Goal: Information Seeking & Learning: Learn about a topic

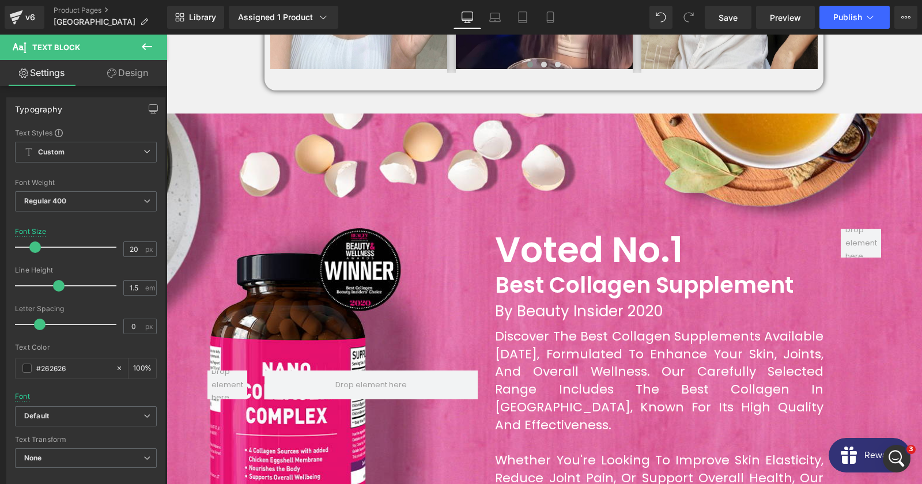
scroll to position [945, 0]
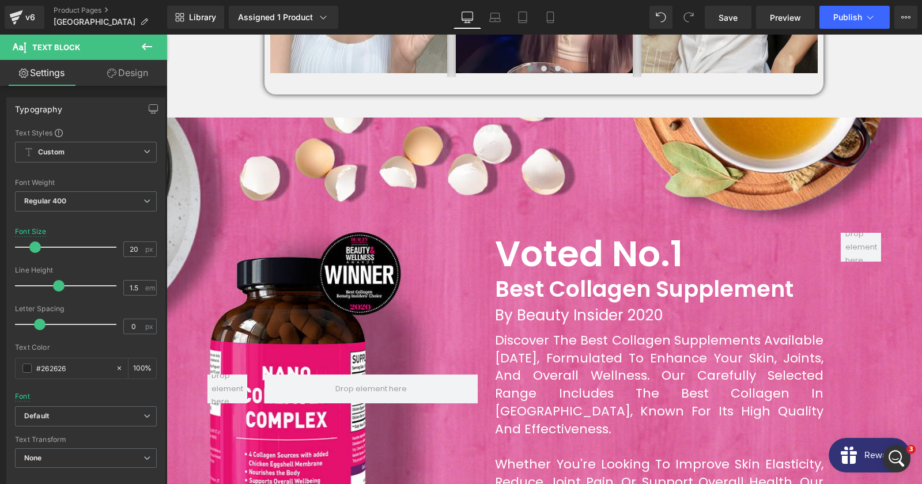
click at [306, 156] on div "Voted No.1 Heading Best Collagen Supplement Heading By Beauty Insider 2020 Head…" at bounding box center [544, 398] width 755 height 560
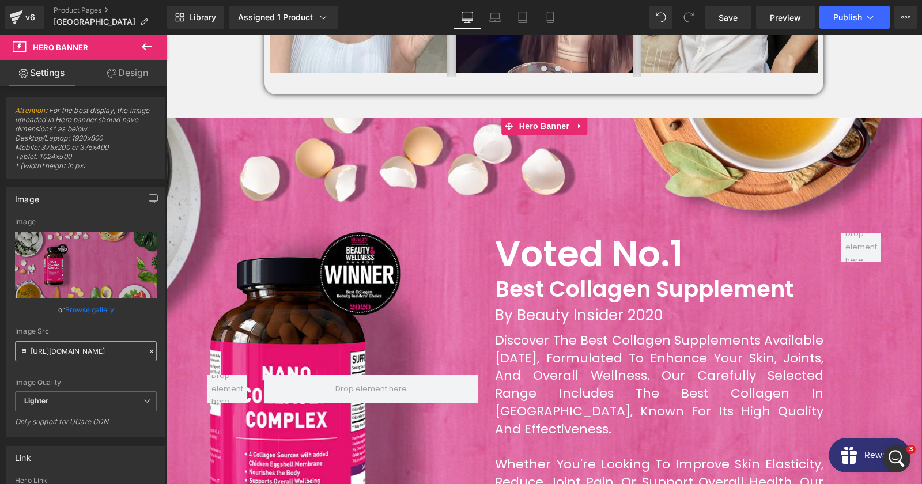
click at [76, 355] on input "[URL][DOMAIN_NAME]" at bounding box center [86, 351] width 142 height 20
click at [102, 354] on input "[URL][DOMAIN_NAME]" at bounding box center [86, 351] width 142 height 20
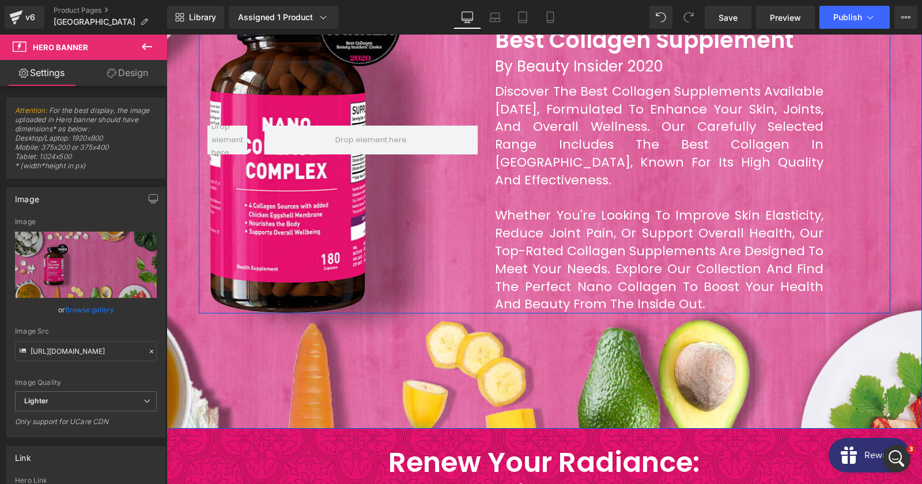
scroll to position [1443, 0]
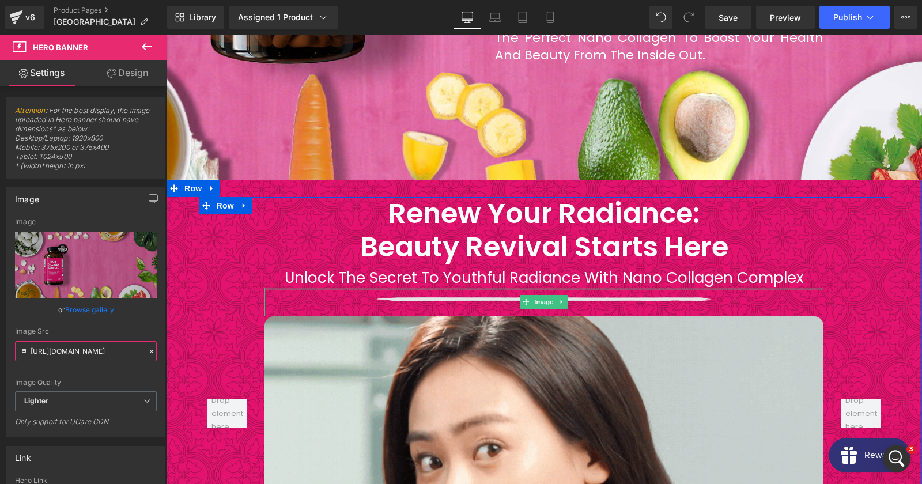
click at [493, 288] on div at bounding box center [544, 289] width 559 height 3
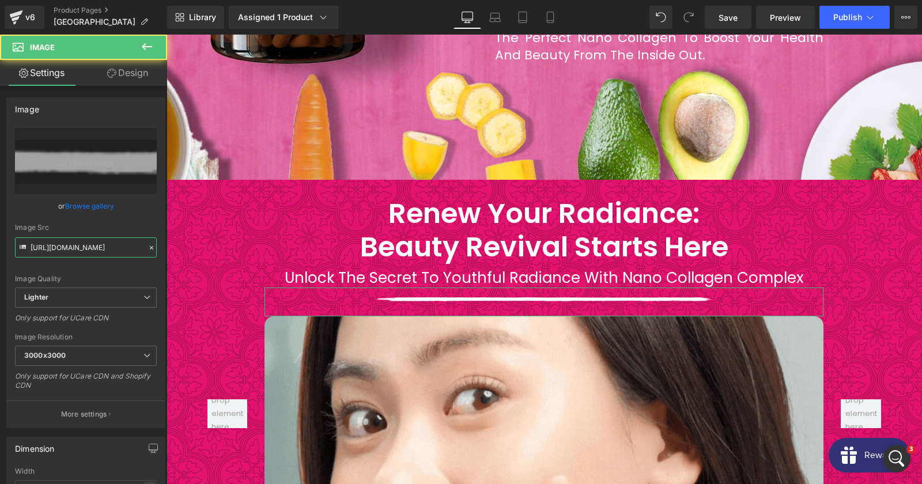
click at [112, 250] on input "[URL][DOMAIN_NAME]" at bounding box center [86, 247] width 142 height 20
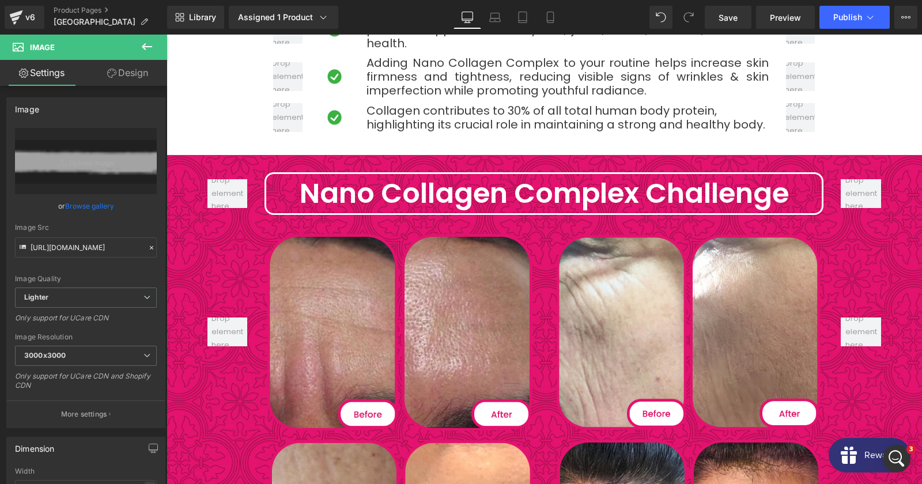
scroll to position [2314, 0]
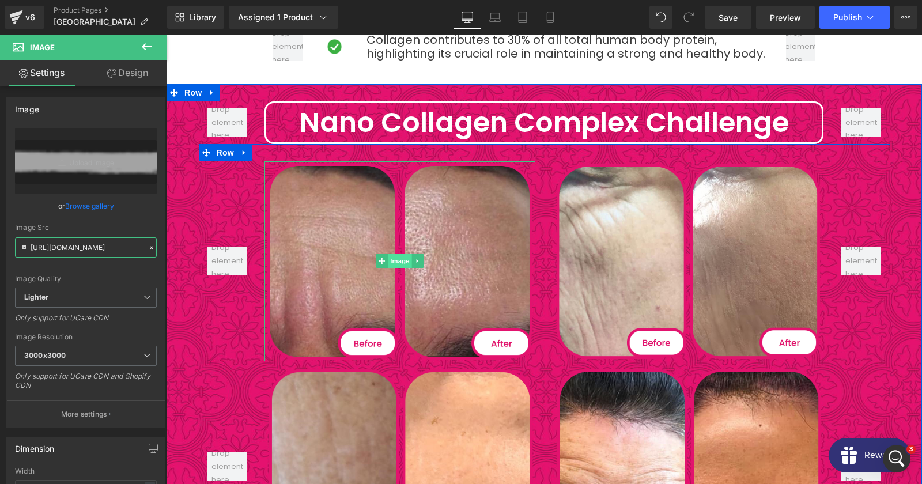
click at [410, 254] on span "Image" at bounding box center [400, 261] width 24 height 14
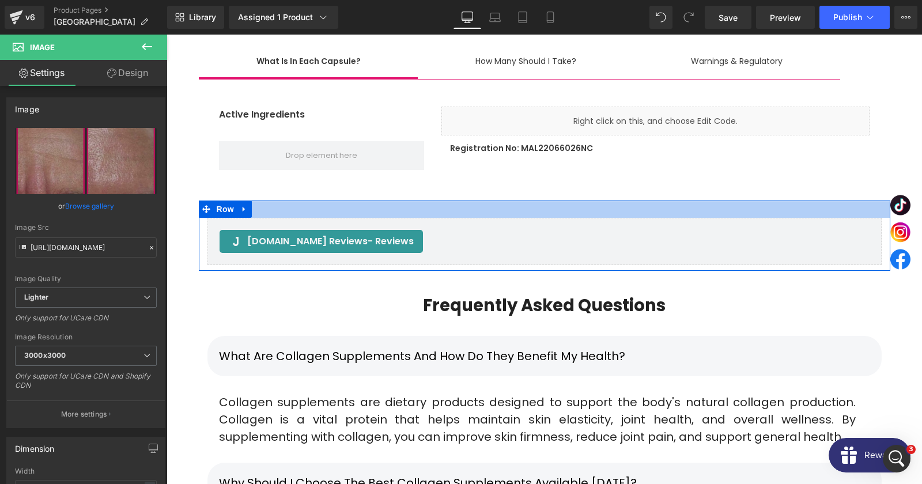
scroll to position [7356, 0]
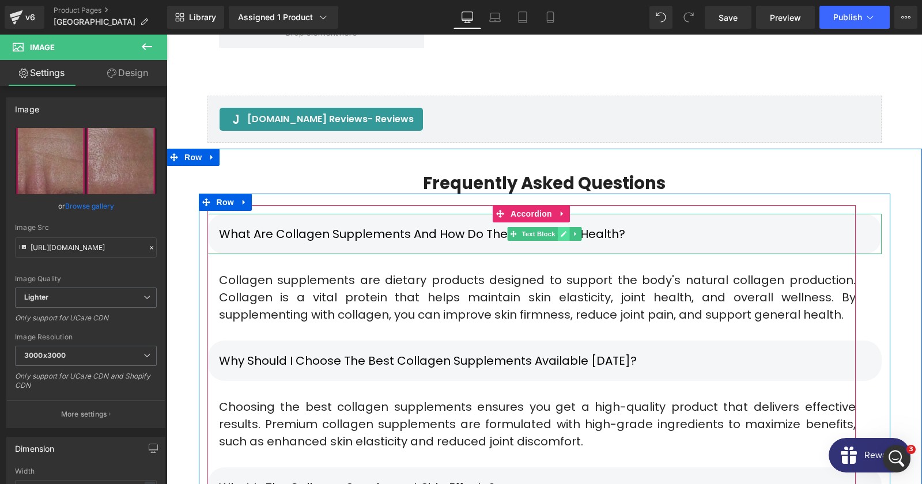
click at [564, 231] on icon at bounding box center [564, 234] width 6 height 6
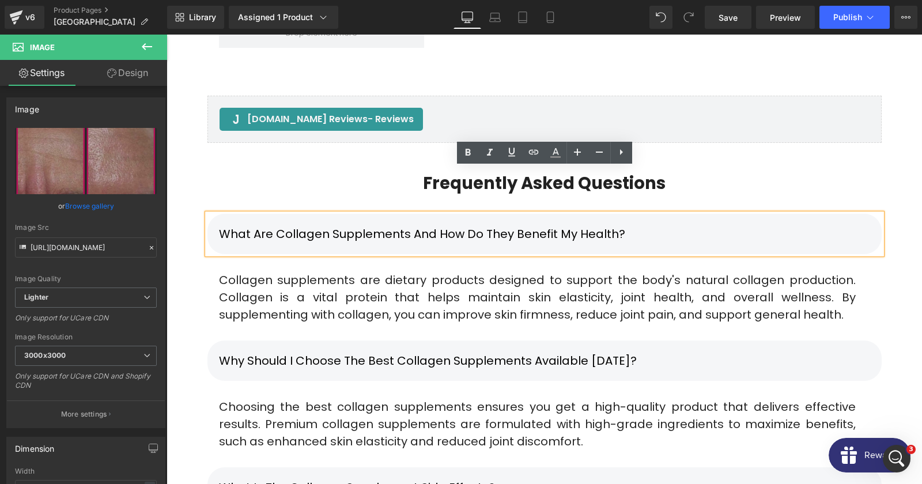
click at [460, 225] on p "What are collagen supplements and how do they benefit my health?" at bounding box center [544, 233] width 651 height 17
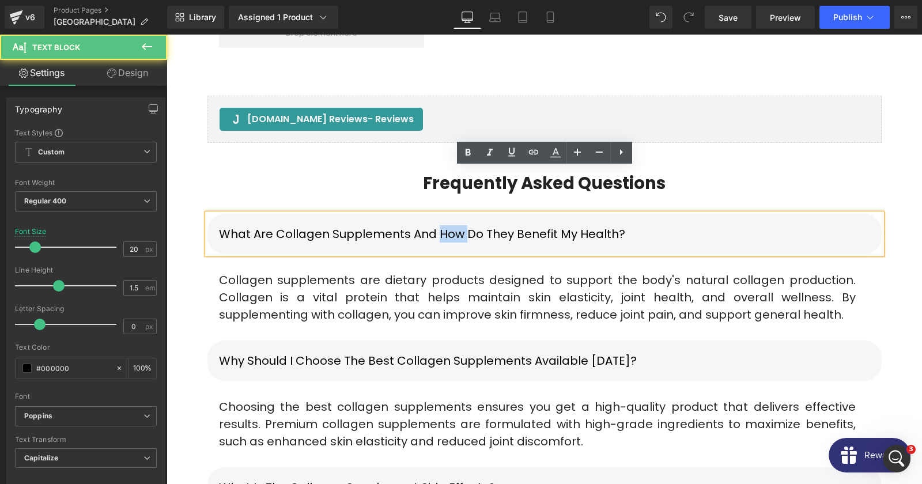
click at [460, 225] on p "What are collagen supplements and how do they benefit my health?" at bounding box center [544, 233] width 651 height 17
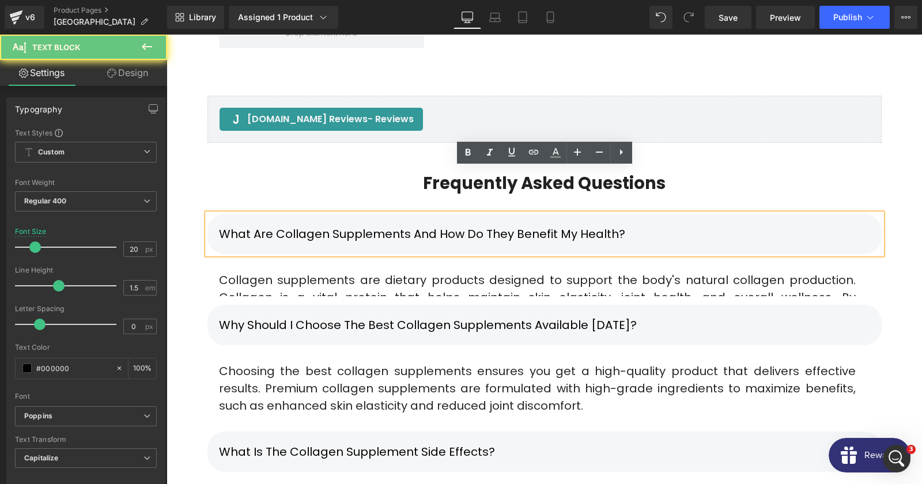
click at [460, 225] on p "What are collagen supplements and how do they benefit my health?" at bounding box center [544, 233] width 651 height 17
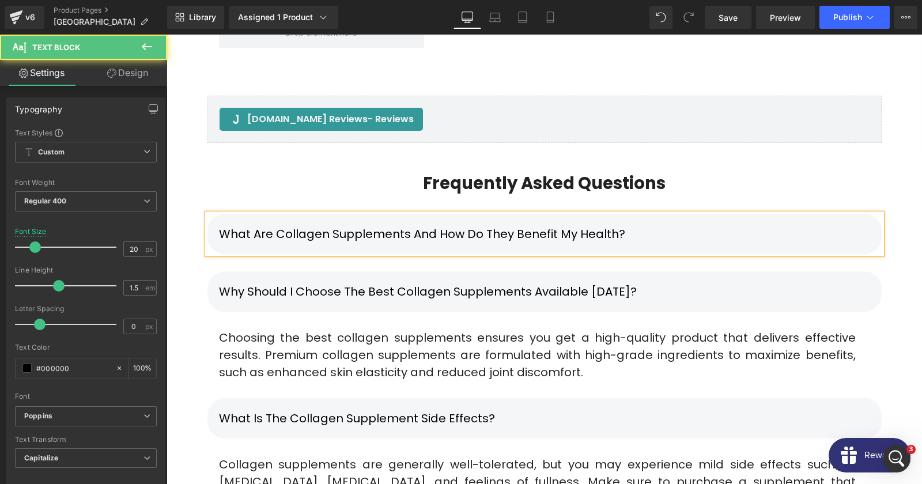
click at [755, 225] on p "What are collagen supplements and how do they benefit my health?" at bounding box center [544, 233] width 651 height 17
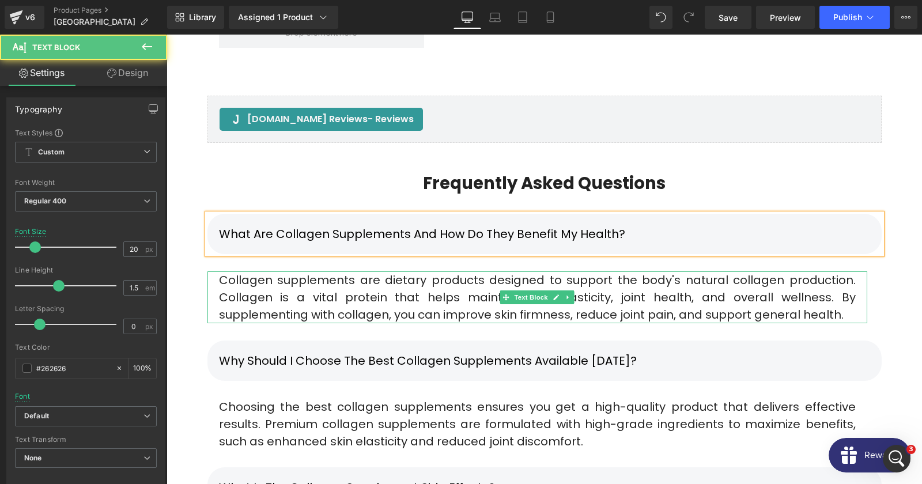
click at [405, 271] on div "Collagen supplements are dietary products designed to support the body's natura…" at bounding box center [537, 297] width 660 height 52
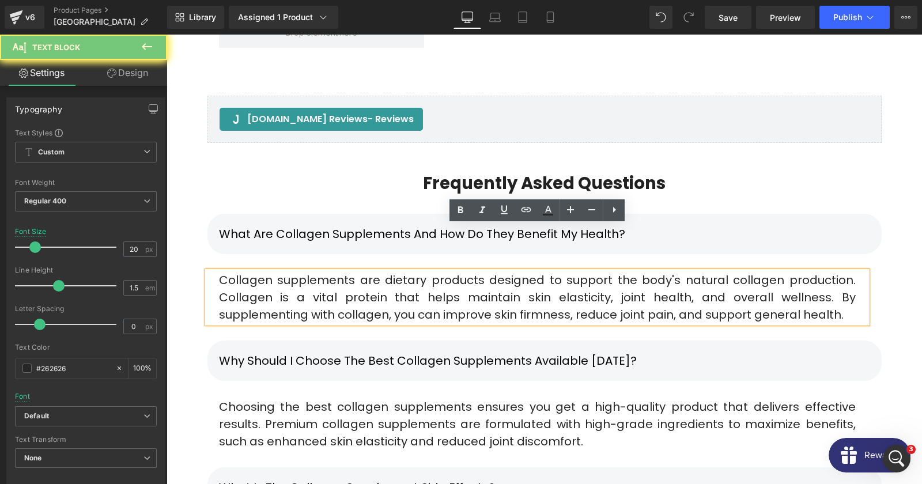
click at [405, 271] on div "Collagen supplements are dietary products designed to support the body's natura…" at bounding box center [537, 297] width 660 height 52
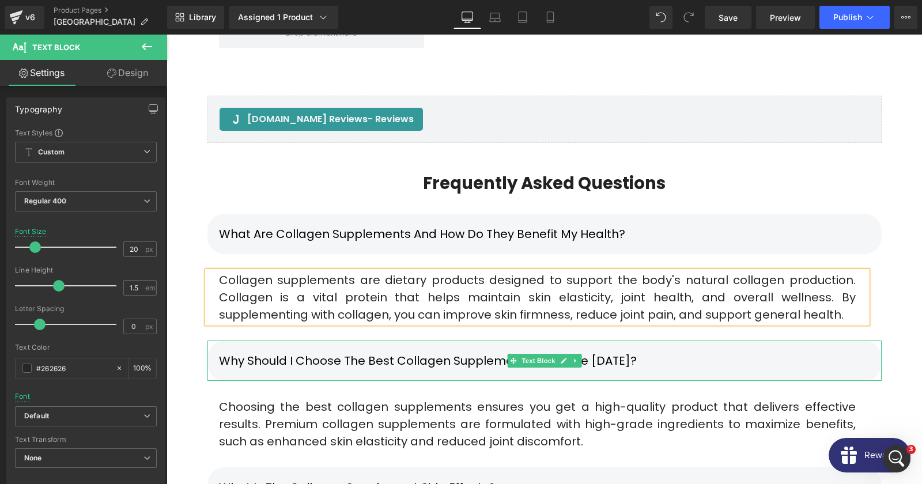
click at [379, 341] on div "Why should I choose the best collagen supplements available [DATE]?" at bounding box center [544, 361] width 674 height 40
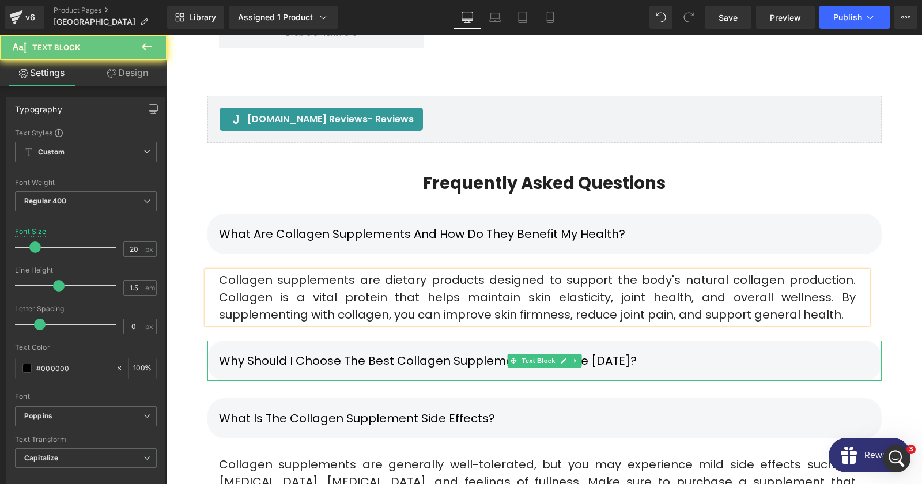
click at [397, 341] on div "Why should I choose the best collagen supplements available [DATE]?" at bounding box center [544, 361] width 674 height 40
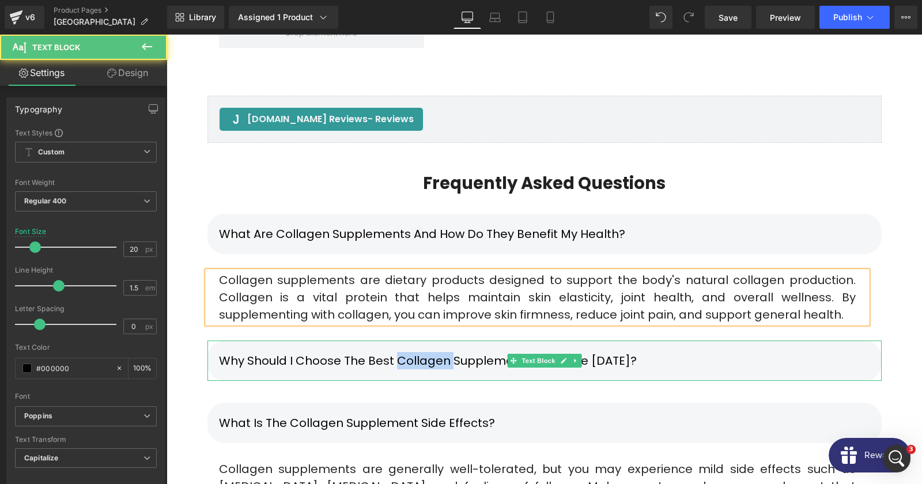
click at [397, 341] on div "Why should I choose the best collagen supplements available [DATE]?" at bounding box center [544, 361] width 674 height 40
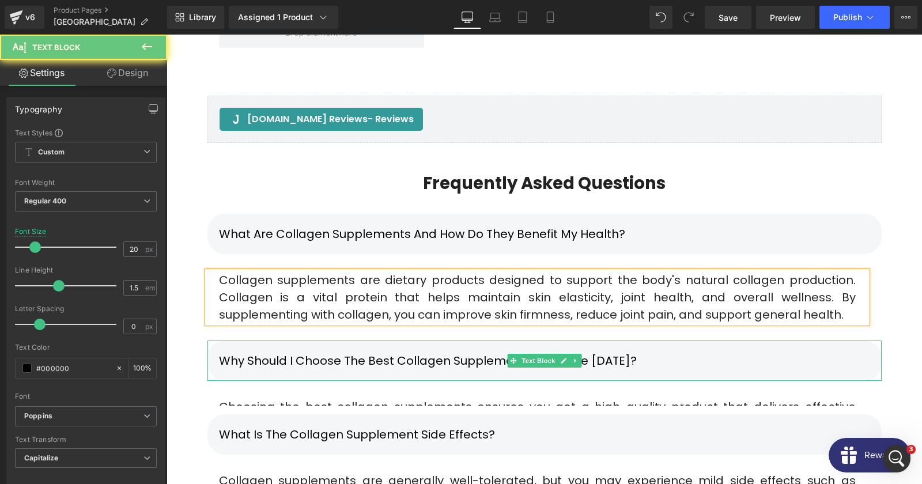
click at [397, 341] on div "Why should I choose the best collagen supplements available [DATE]?" at bounding box center [544, 361] width 674 height 40
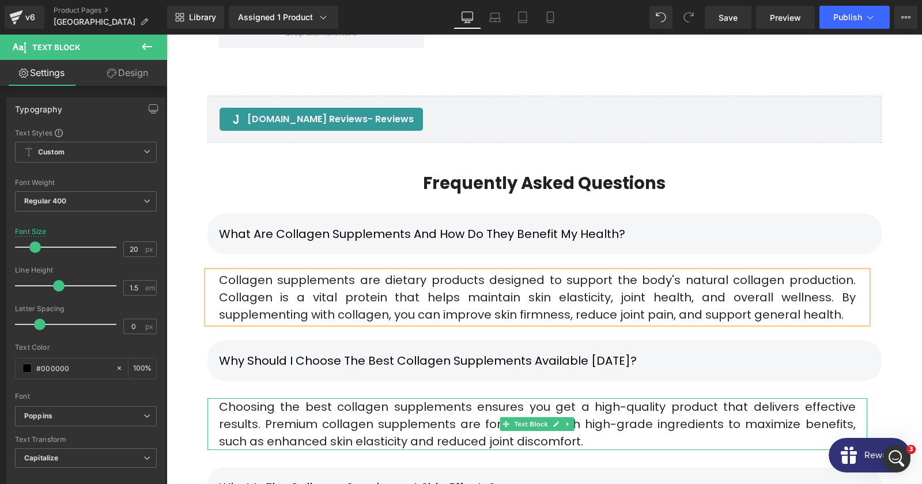
click at [265, 398] on div "Choosing the best collagen supplements ensures you get a high-quality product t…" at bounding box center [537, 424] width 660 height 52
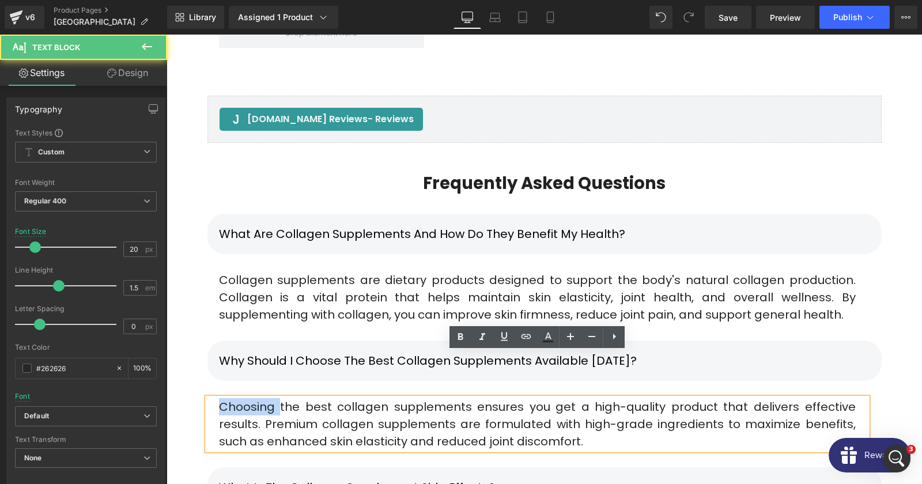
click at [266, 398] on div "Choosing the best collagen supplements ensures you get a high-quality product t…" at bounding box center [537, 424] width 660 height 52
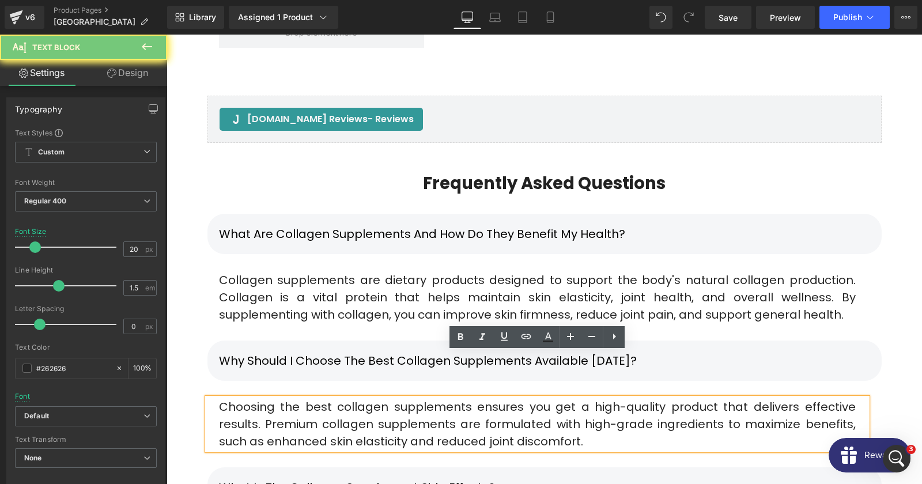
click at [266, 398] on div "Choosing the best collagen supplements ensures you get a high-quality product t…" at bounding box center [537, 424] width 660 height 52
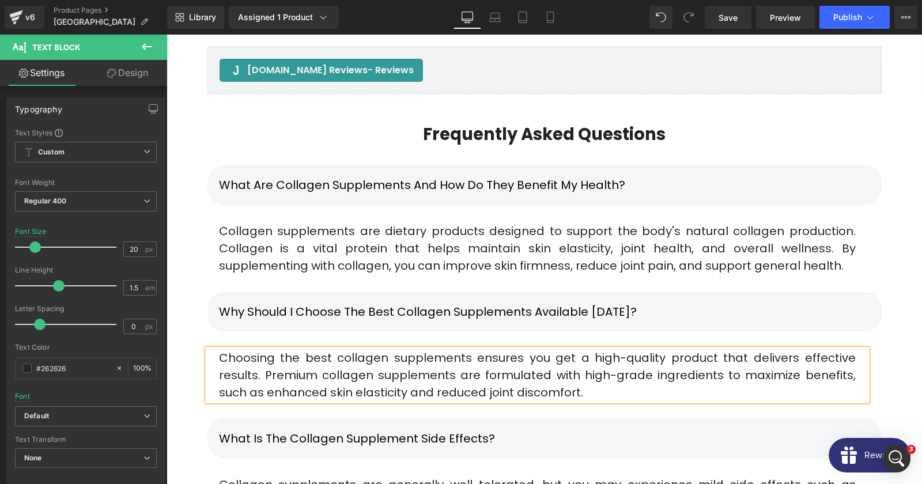
scroll to position [7480, 0]
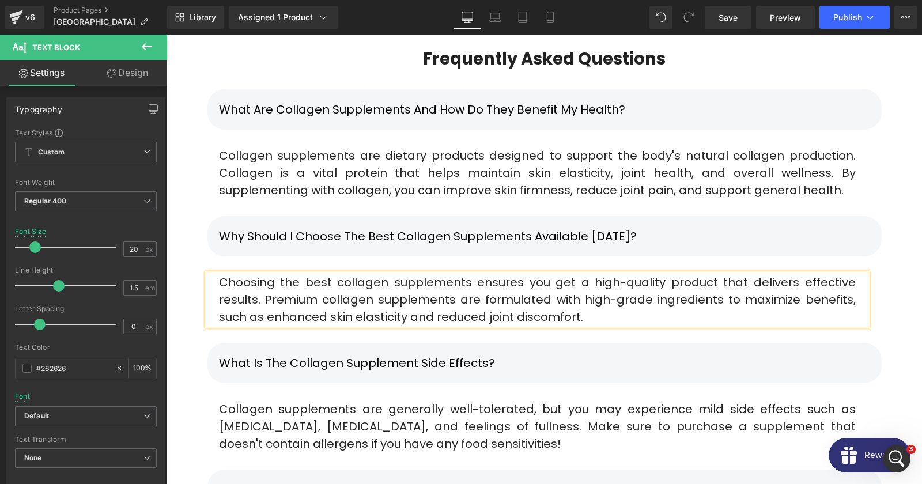
click at [489, 354] on p "What is the Collagen Supplement Side Effects?" at bounding box center [544, 362] width 651 height 17
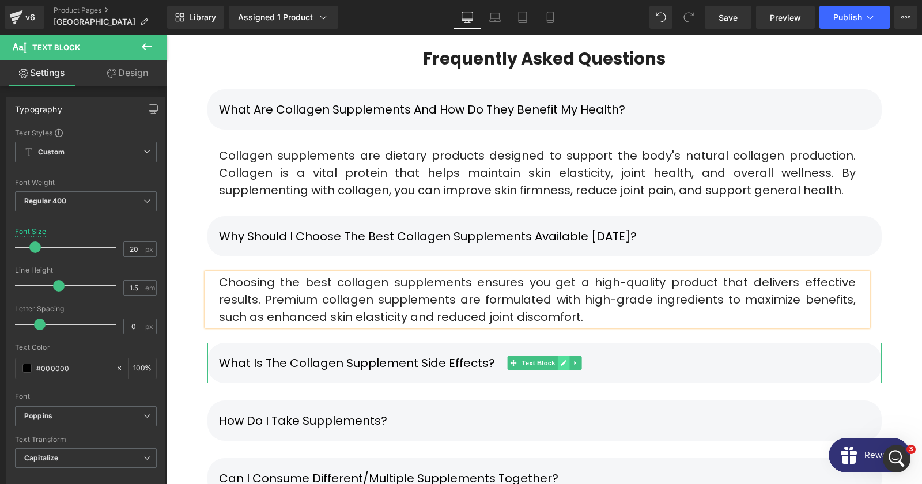
click at [566, 356] on link at bounding box center [563, 363] width 12 height 14
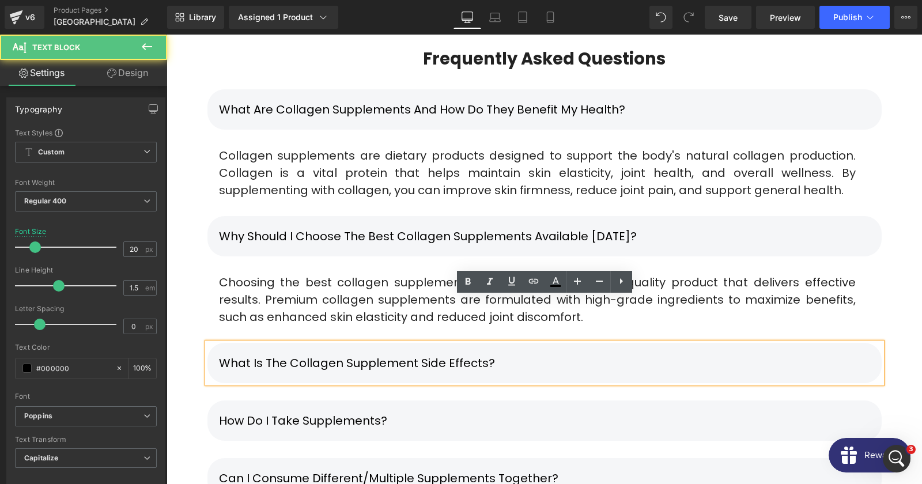
click at [503, 354] on p "What is the Collagen Supplement Side Effects?" at bounding box center [544, 362] width 651 height 17
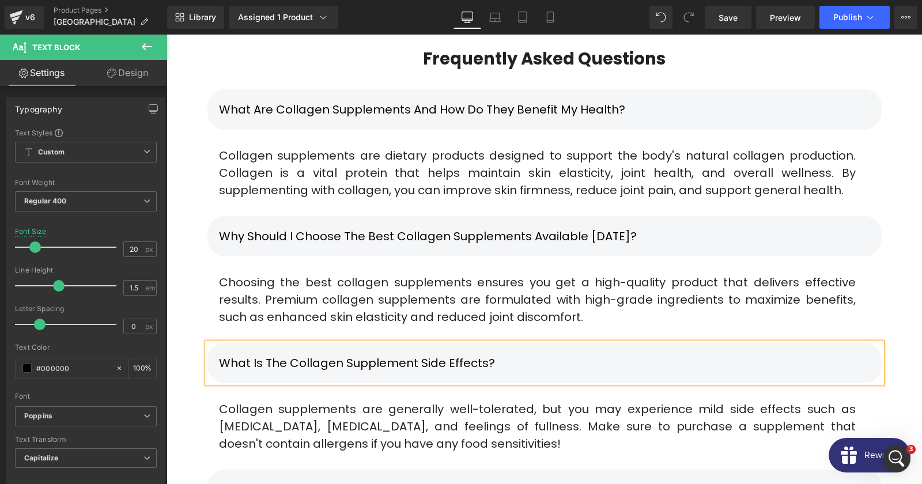
click at [333, 401] on p "Collagen supplements are generally well-tolerated, but you may experience mild …" at bounding box center [537, 427] width 637 height 52
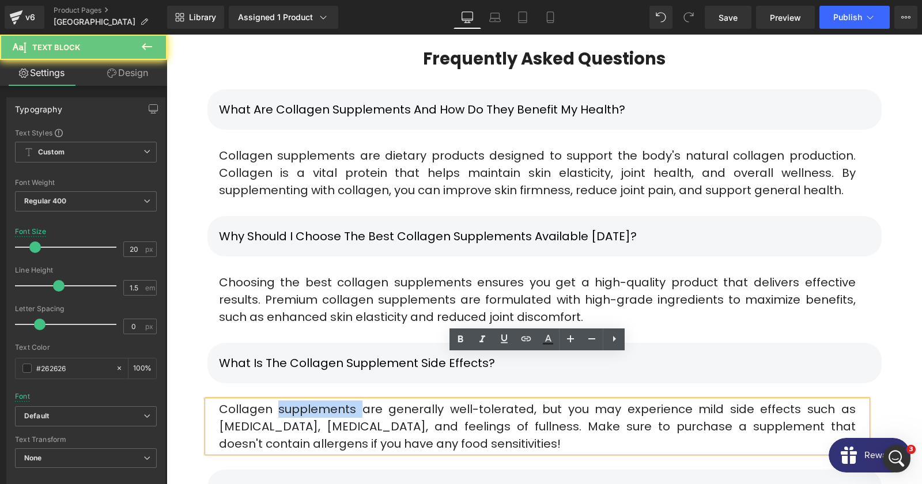
click at [333, 401] on p "Collagen supplements are generally well-tolerated, but you may experience mild …" at bounding box center [537, 427] width 637 height 52
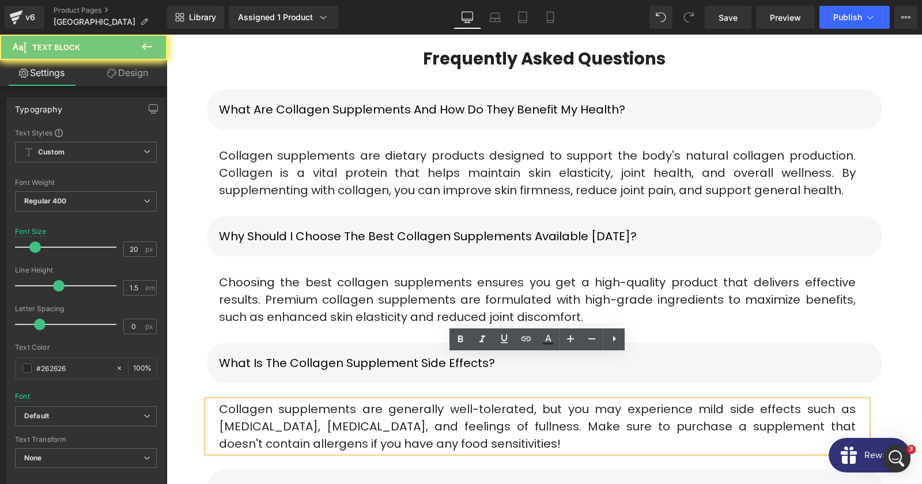
click at [333, 401] on p "Collagen supplements are generally well-tolerated, but you may experience mild …" at bounding box center [537, 427] width 637 height 52
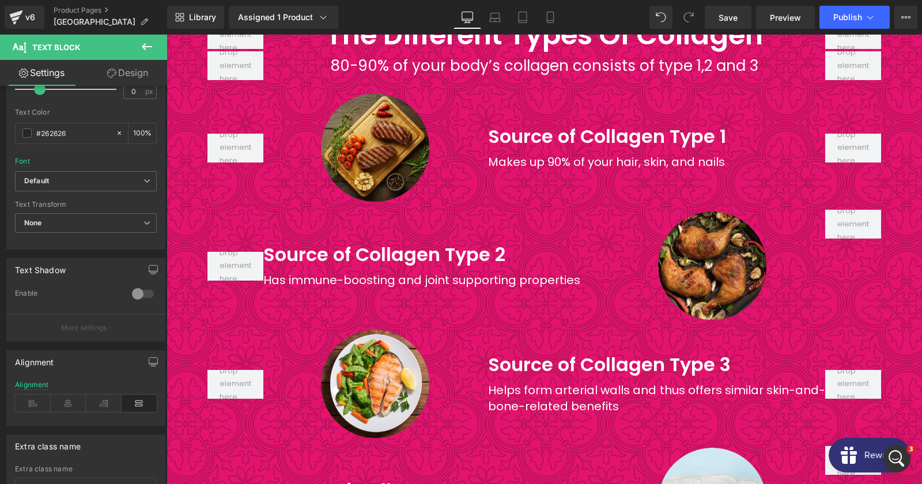
scroll to position [3995, 0]
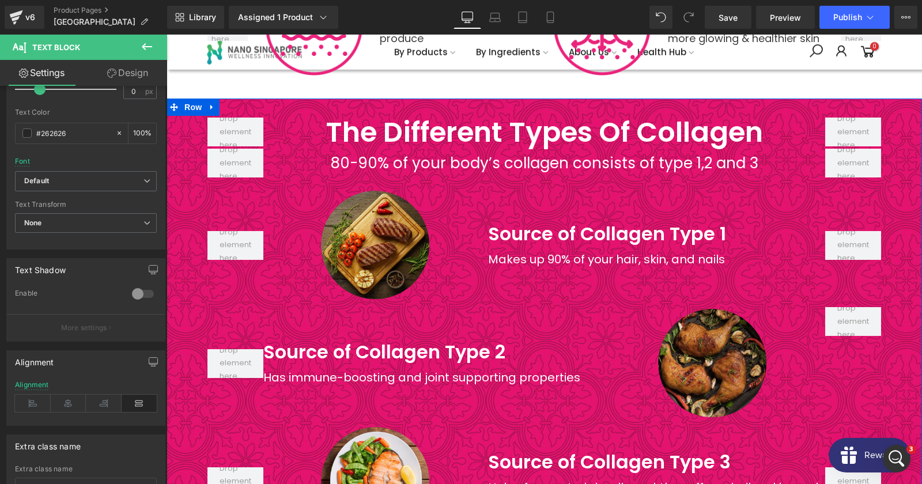
click at [685, 307] on img at bounding box center [712, 363] width 112 height 112
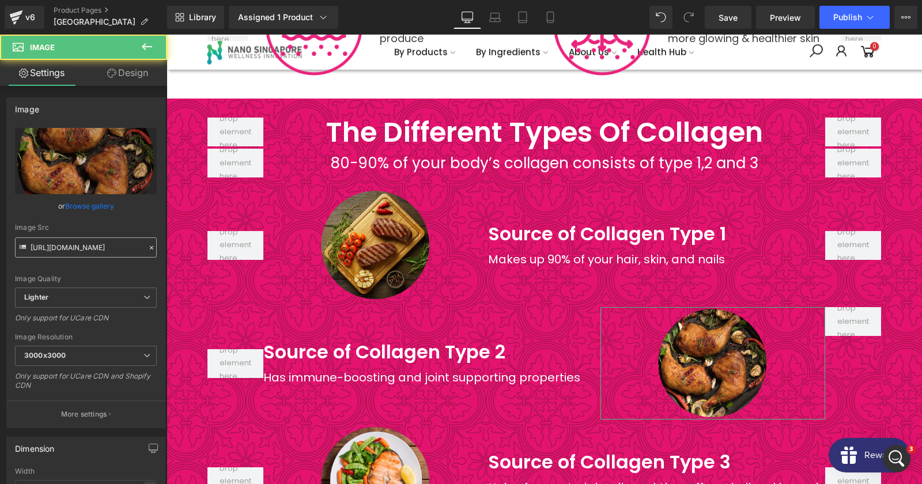
click at [97, 248] on input "[URL][DOMAIN_NAME]" at bounding box center [86, 247] width 142 height 20
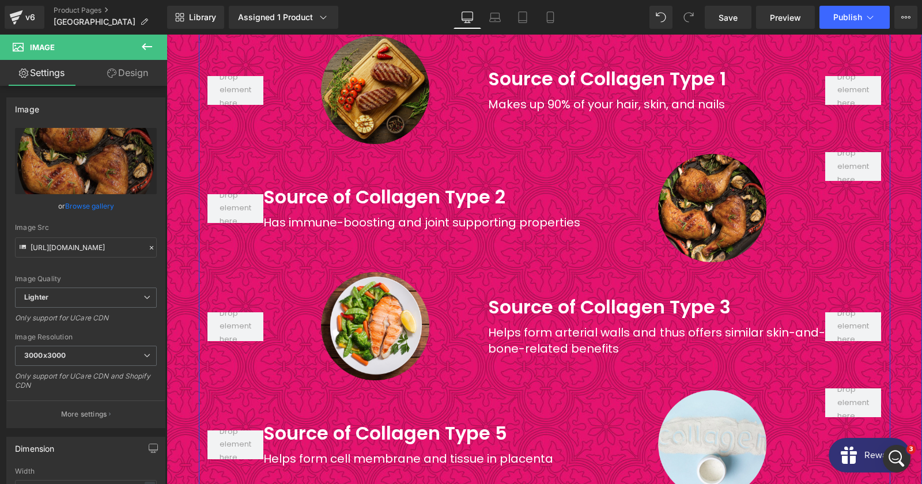
scroll to position [4244, 0]
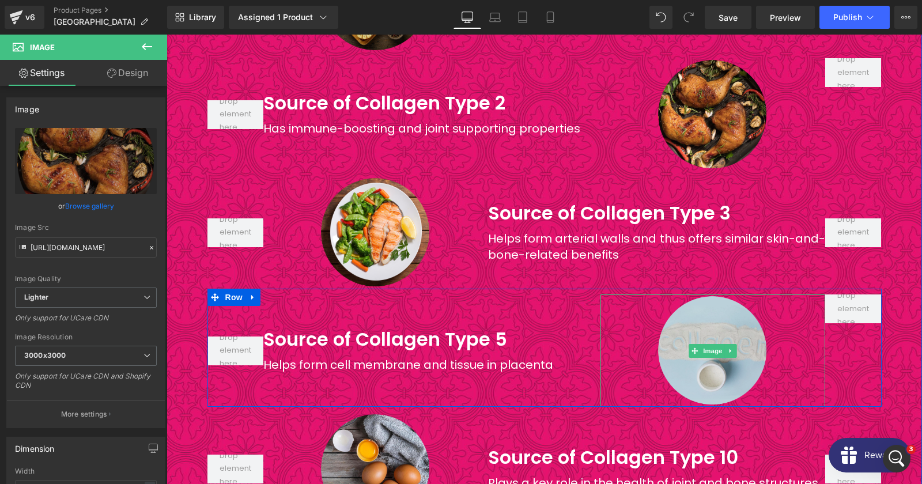
click at [721, 340] on img at bounding box center [712, 350] width 112 height 112
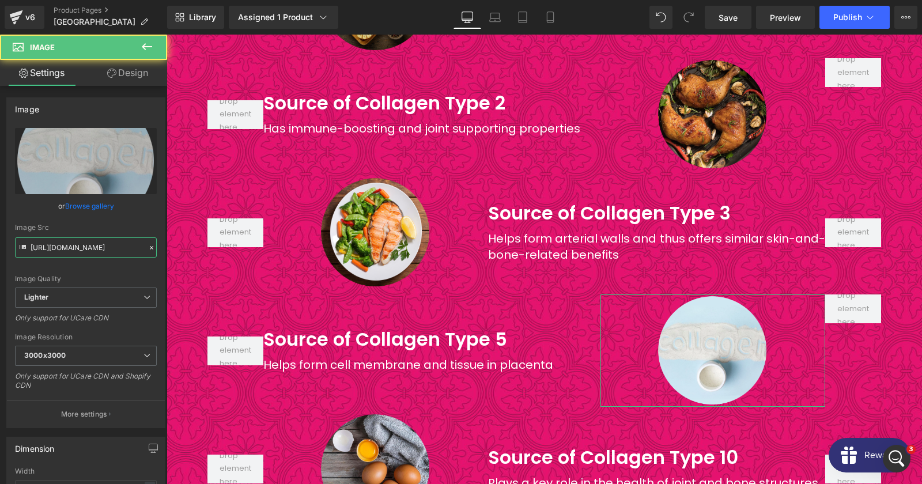
click at [111, 249] on input "[URL][DOMAIN_NAME]" at bounding box center [86, 247] width 142 height 20
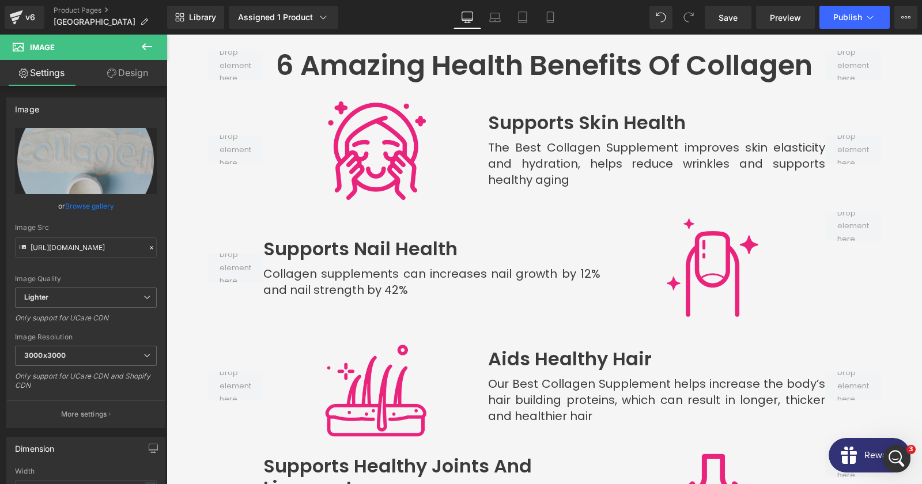
scroll to position [4804, 0]
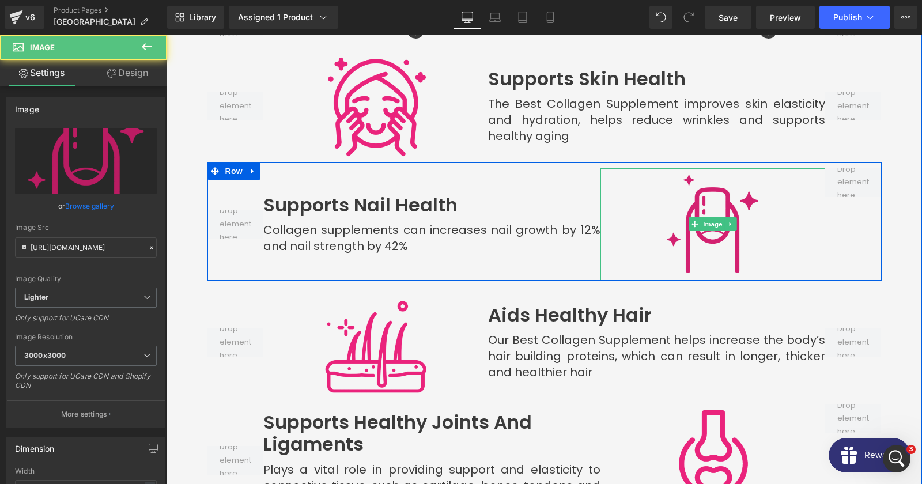
click at [705, 202] on img at bounding box center [712, 224] width 112 height 112
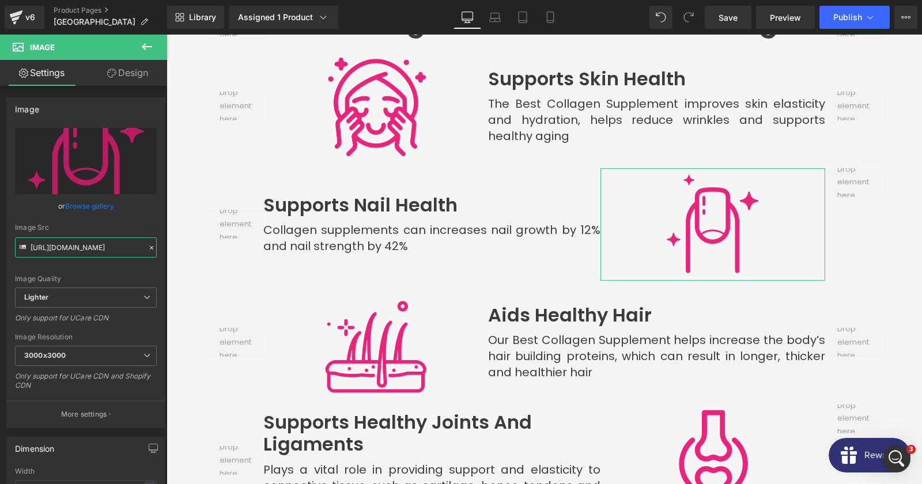
click at [96, 245] on input "[URL][DOMAIN_NAME]" at bounding box center [86, 247] width 142 height 20
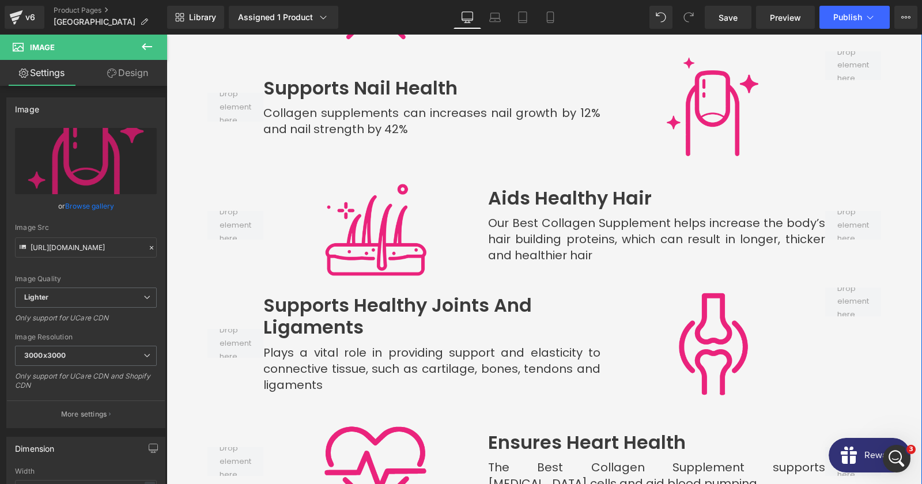
scroll to position [4928, 0]
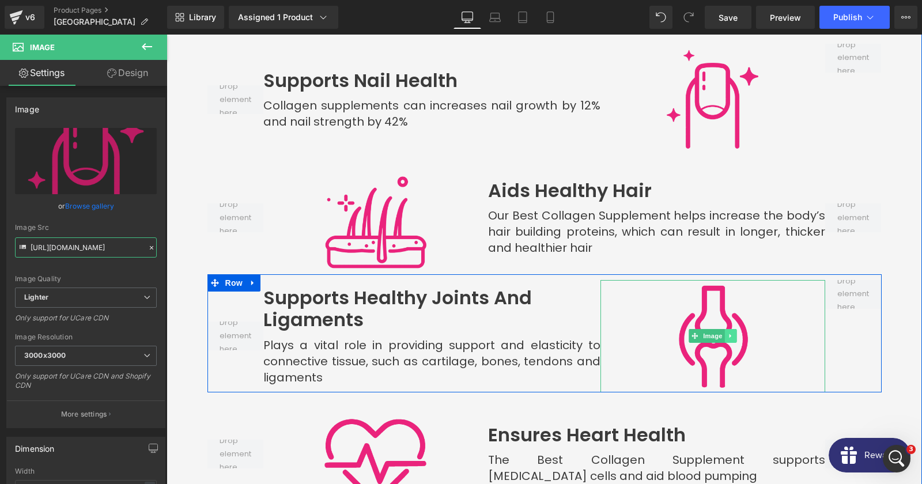
click at [730, 329] on link at bounding box center [731, 336] width 12 height 14
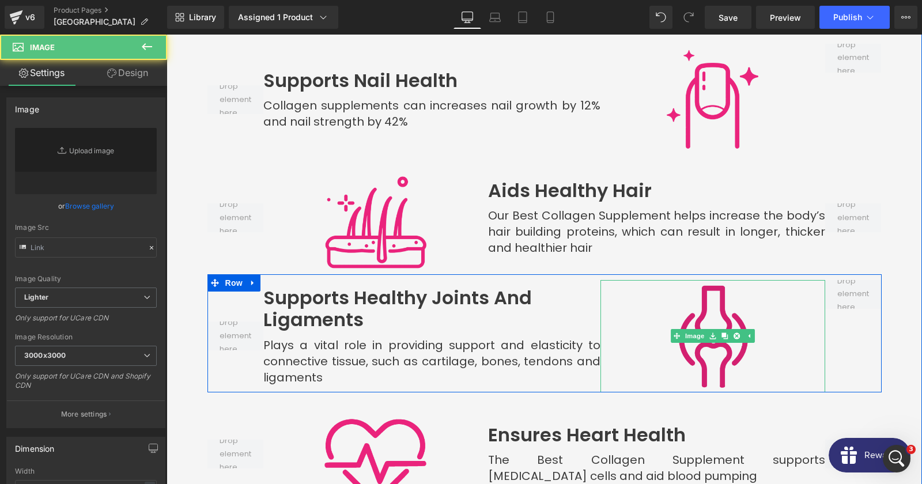
type input "[URL][DOMAIN_NAME]"
click at [667, 280] on img at bounding box center [712, 336] width 112 height 112
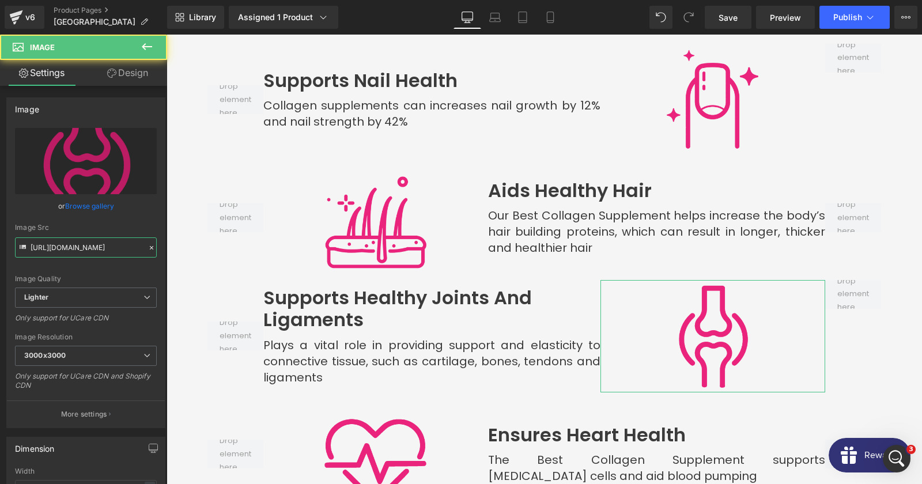
click at [70, 251] on input "[URL][DOMAIN_NAME]" at bounding box center [86, 247] width 142 height 20
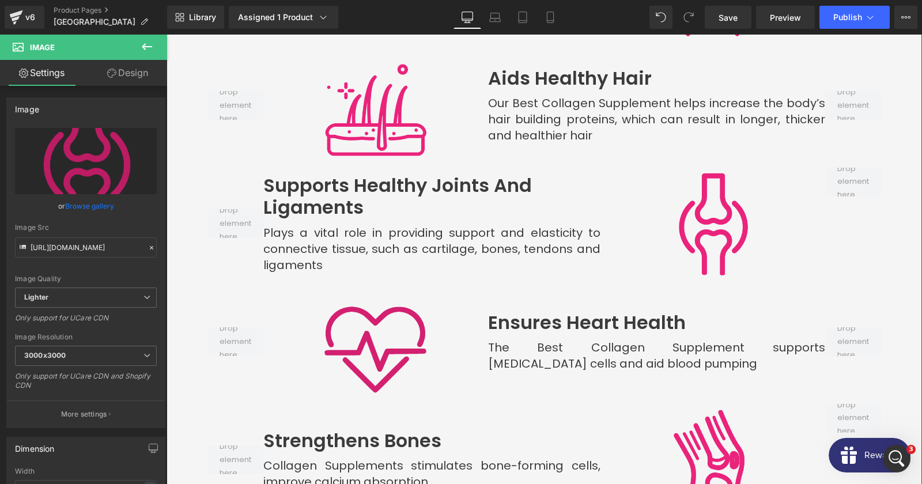
scroll to position [5053, 0]
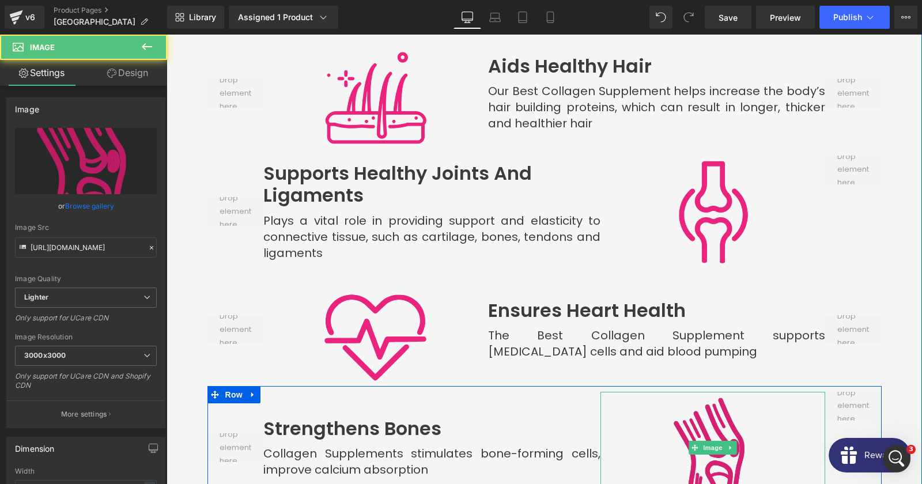
click at [730, 406] on img at bounding box center [712, 448] width 112 height 112
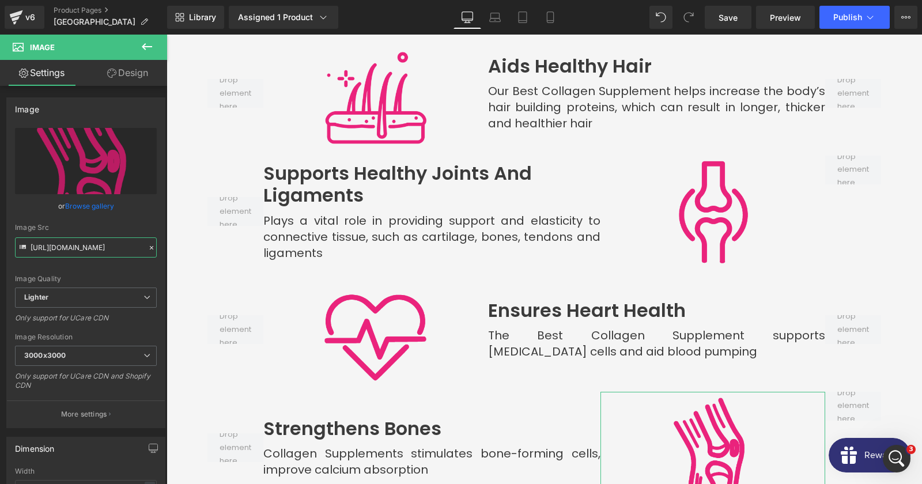
click at [97, 247] on input "[URL][DOMAIN_NAME]" at bounding box center [86, 247] width 142 height 20
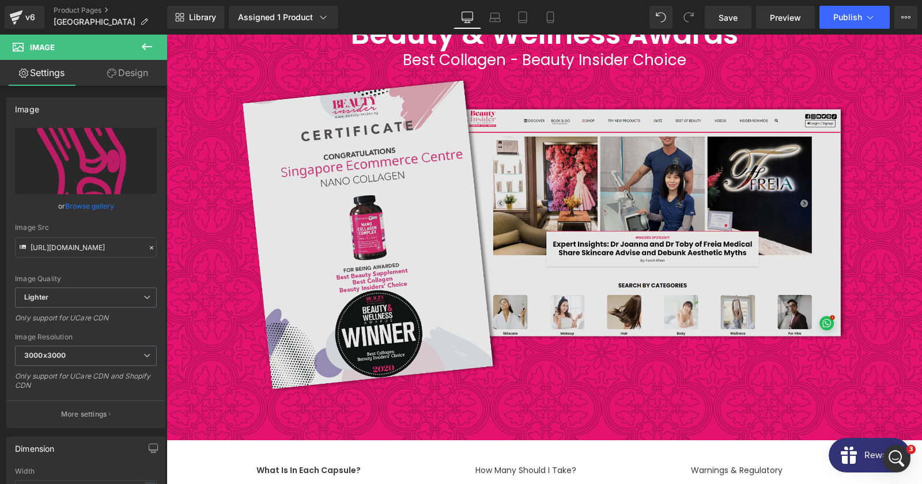
scroll to position [6858, 0]
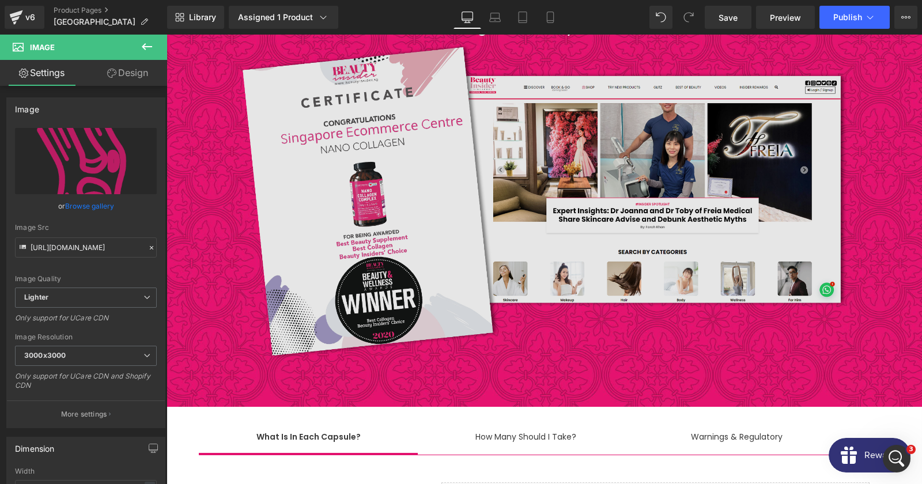
click at [515, 148] on img at bounding box center [544, 202] width 607 height 332
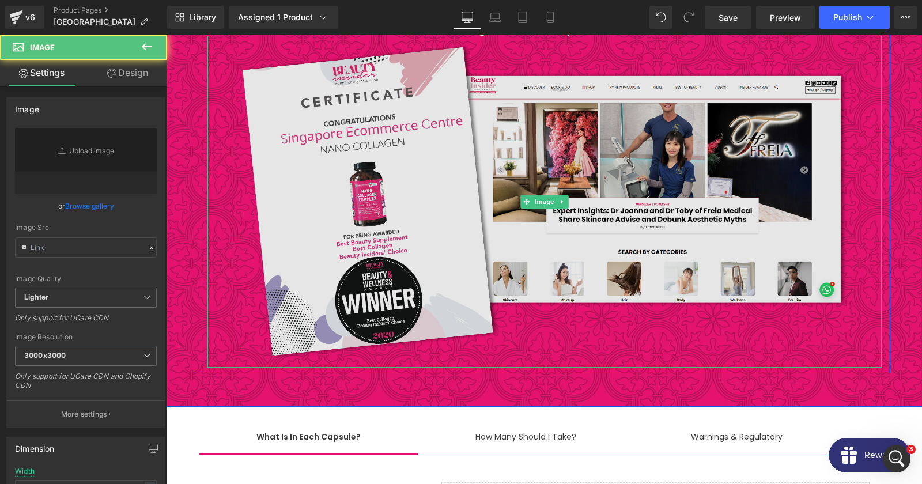
type input "[URL][DOMAIN_NAME]"
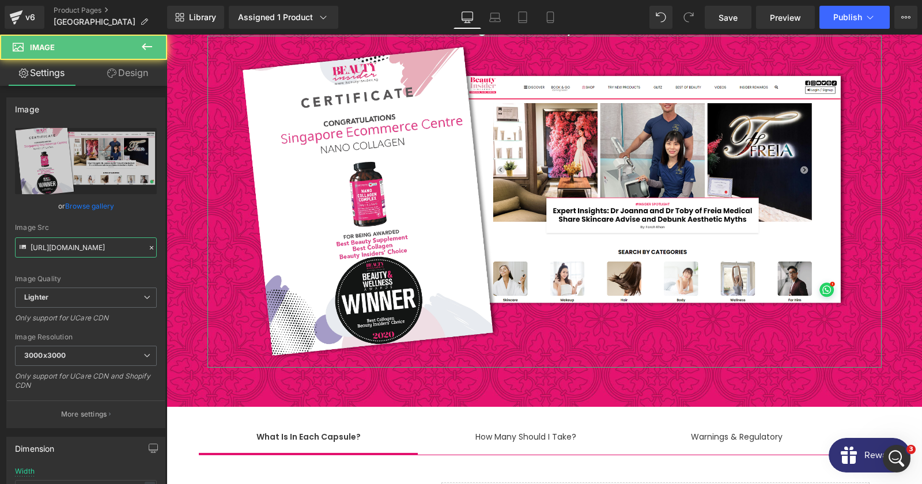
click at [88, 241] on input "[URL][DOMAIN_NAME]" at bounding box center [86, 247] width 142 height 20
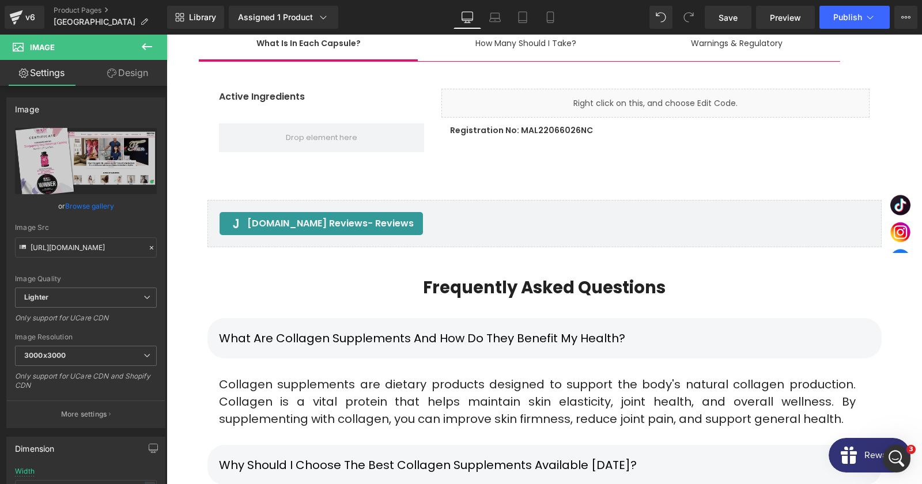
scroll to position [7356, 0]
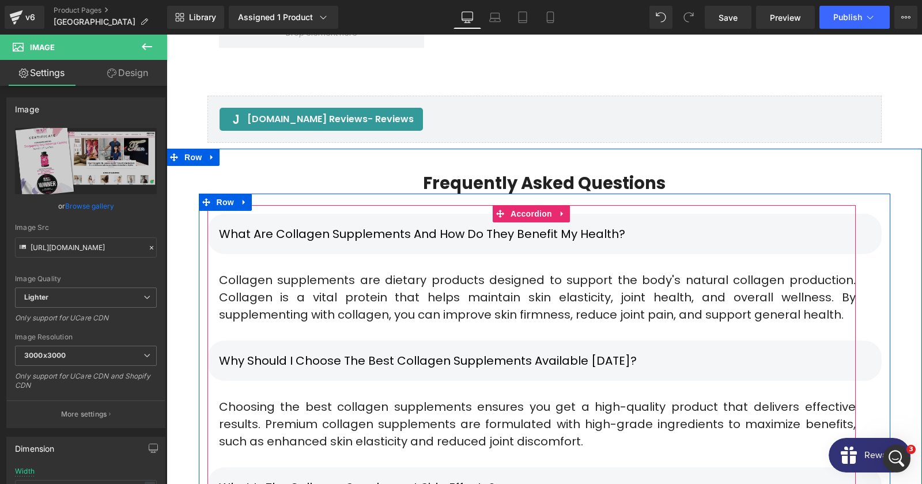
click at [384, 225] on p "What are collagen supplements and how do they benefit my health?" at bounding box center [544, 233] width 651 height 17
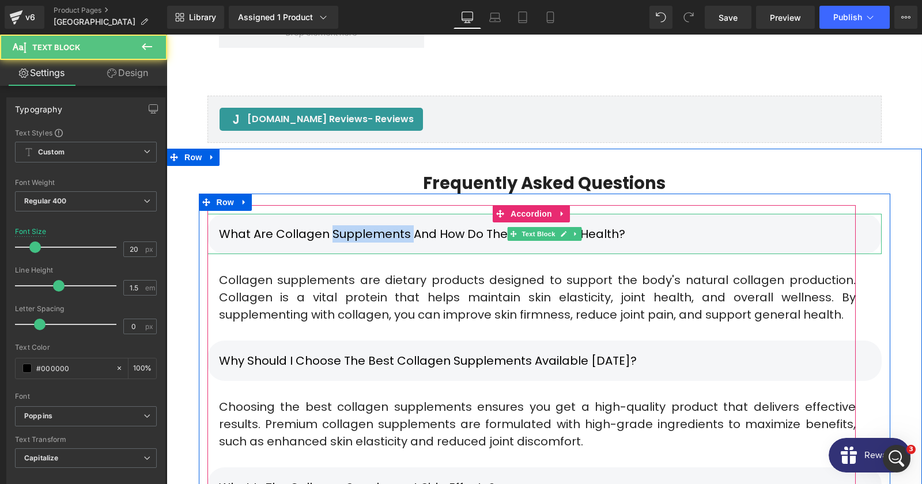
click at [384, 225] on p "What are collagen supplements and how do they benefit my health?" at bounding box center [544, 233] width 651 height 17
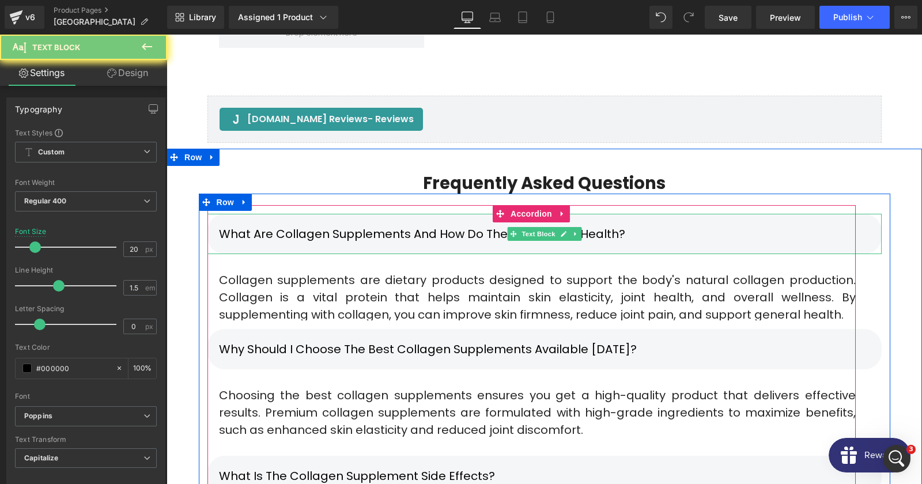
click at [384, 225] on p "What are collagen supplements and how do they benefit my health?" at bounding box center [544, 233] width 651 height 17
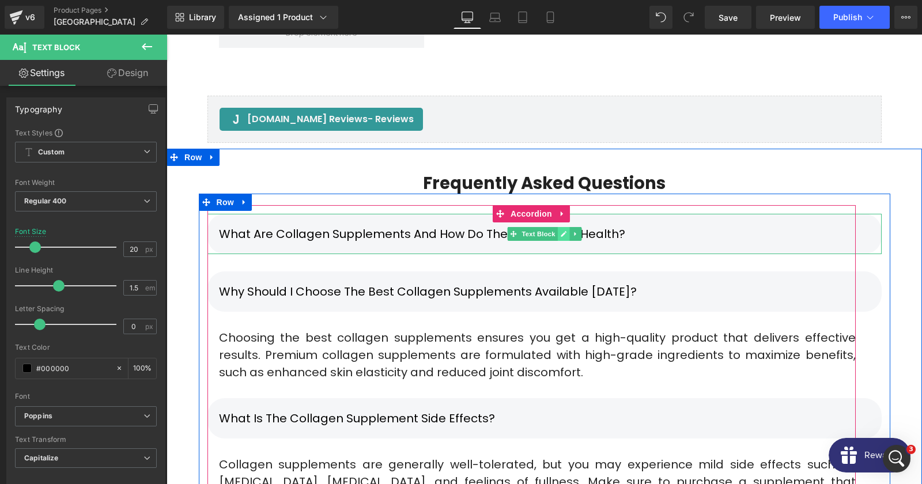
click at [565, 231] on icon at bounding box center [563, 234] width 6 height 7
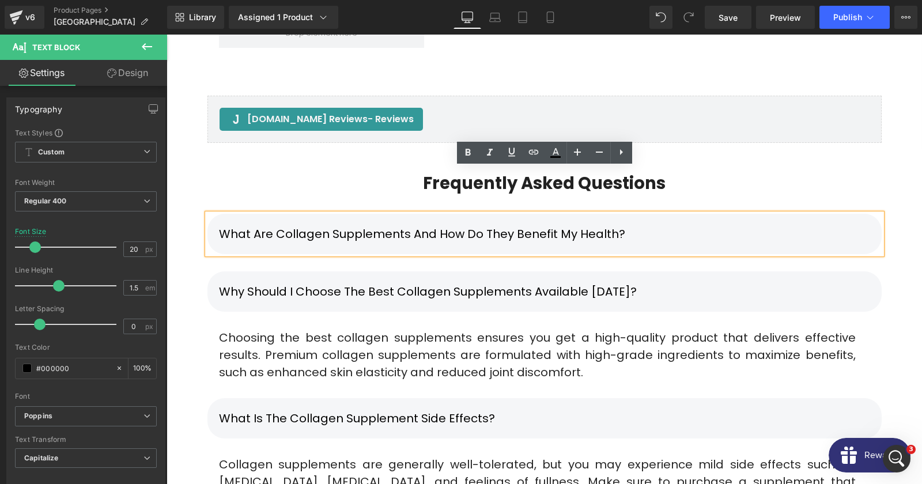
click at [655, 225] on p "What are collagen supplements and how do they benefit my health?" at bounding box center [544, 233] width 651 height 17
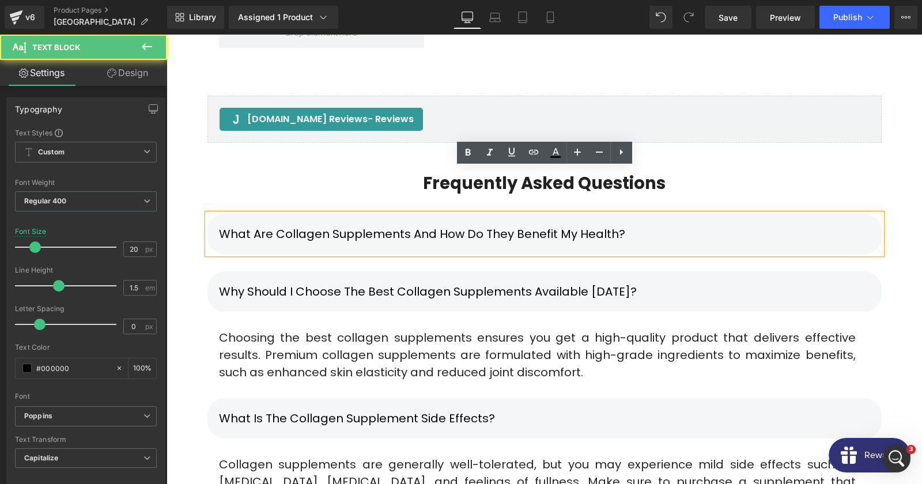
click at [655, 225] on p "What are collagen supplements and how do they benefit my health?" at bounding box center [544, 233] width 651 height 17
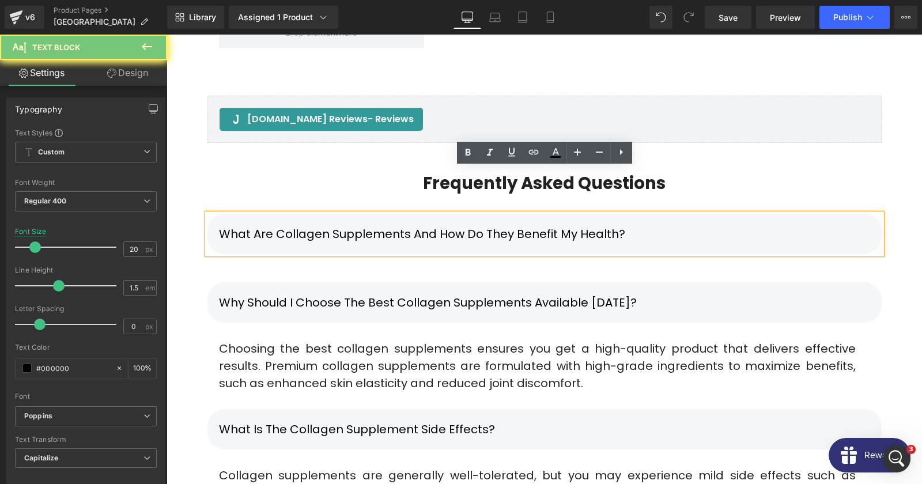
click at [655, 225] on p "What are collagen supplements and how do they benefit my health?" at bounding box center [544, 233] width 651 height 17
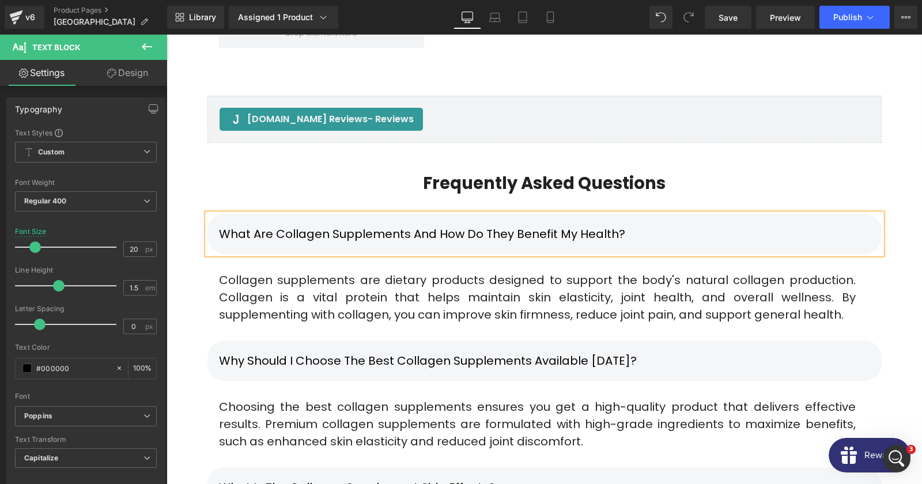
click at [296, 271] on div "Collagen supplements are dietary products designed to support the body's natura…" at bounding box center [537, 297] width 660 height 52
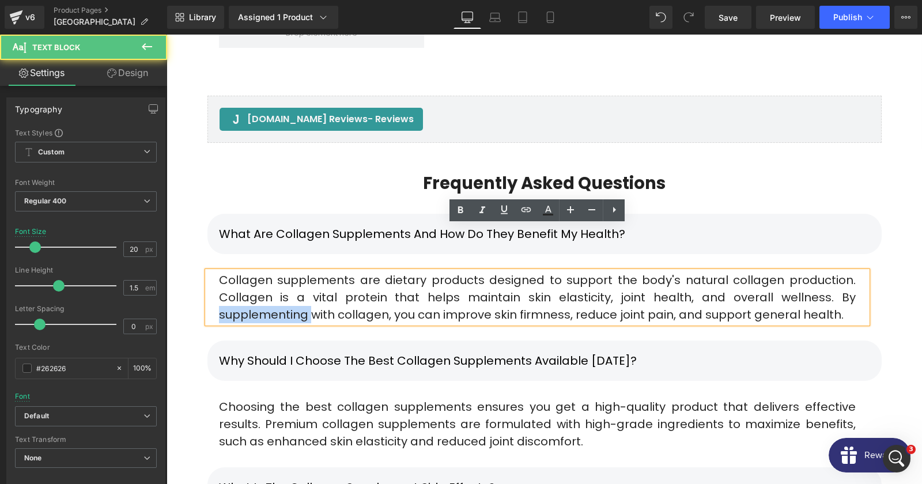
click at [296, 271] on div "Collagen supplements are dietary products designed to support the body's natura…" at bounding box center [537, 297] width 660 height 52
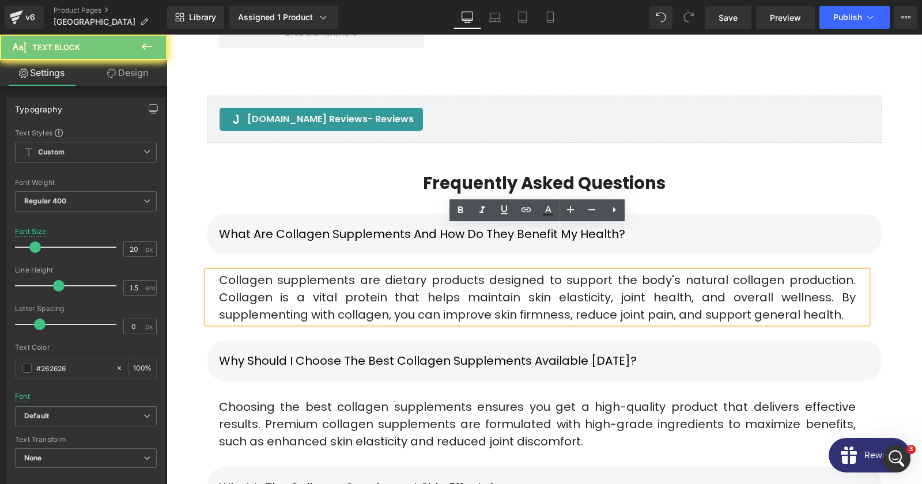
click at [296, 271] on div "Collagen supplements are dietary products designed to support the body's natura…" at bounding box center [537, 297] width 660 height 52
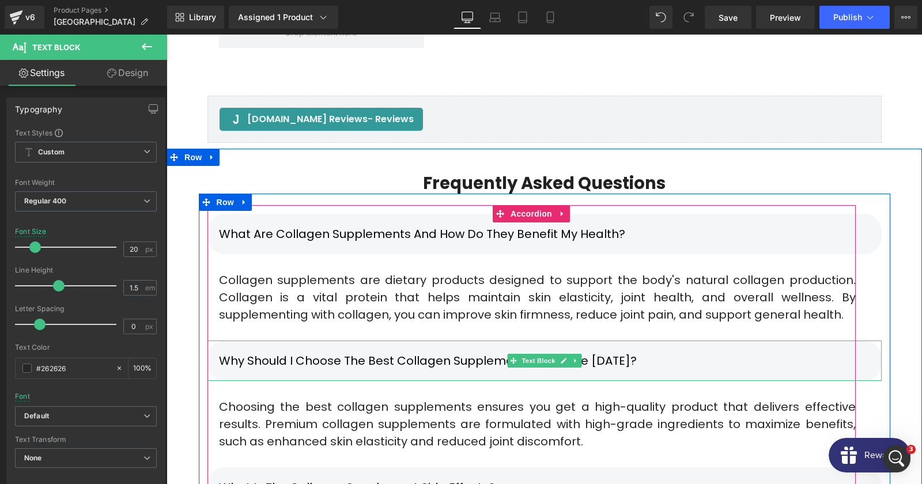
click at [626, 341] on div "Why should I choose the best collagen supplements available [DATE]?" at bounding box center [544, 361] width 674 height 40
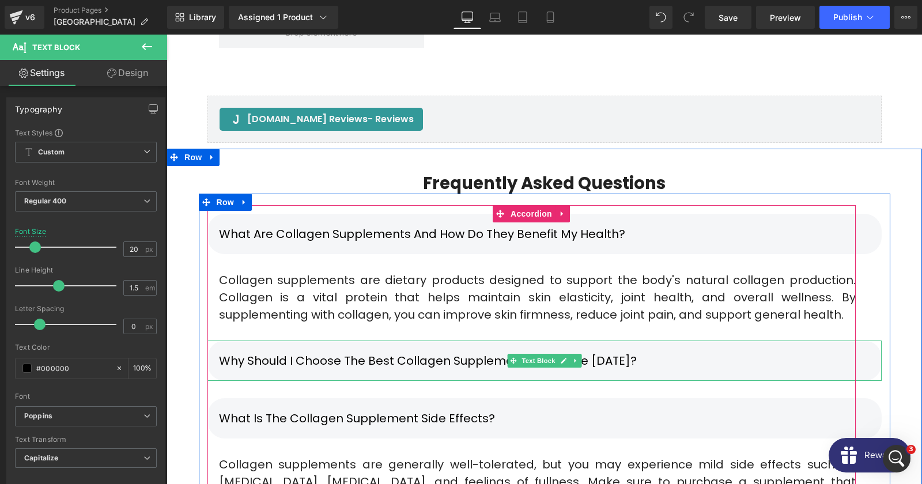
click at [739, 341] on div "Why should I choose the best collagen supplements available [DATE]?" at bounding box center [544, 361] width 674 height 40
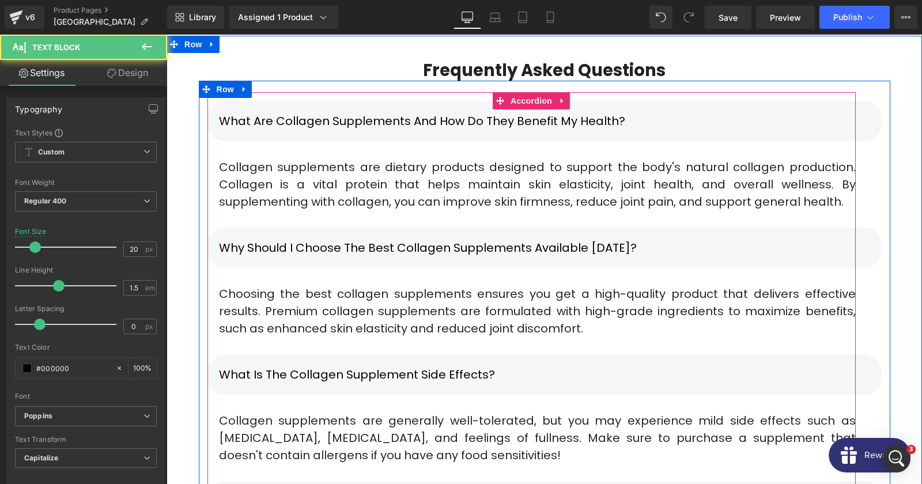
scroll to position [7480, 0]
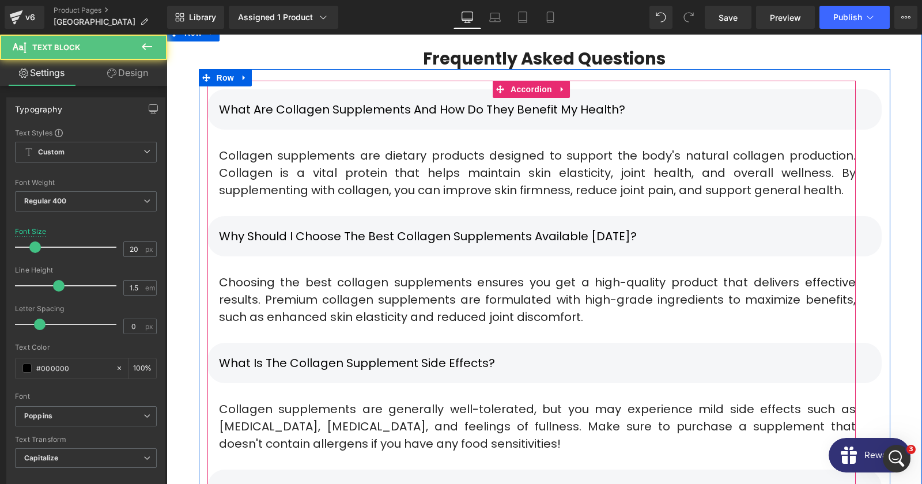
click at [620, 343] on div "What is the Collagen Supplement Side Effects?" at bounding box center [544, 363] width 674 height 40
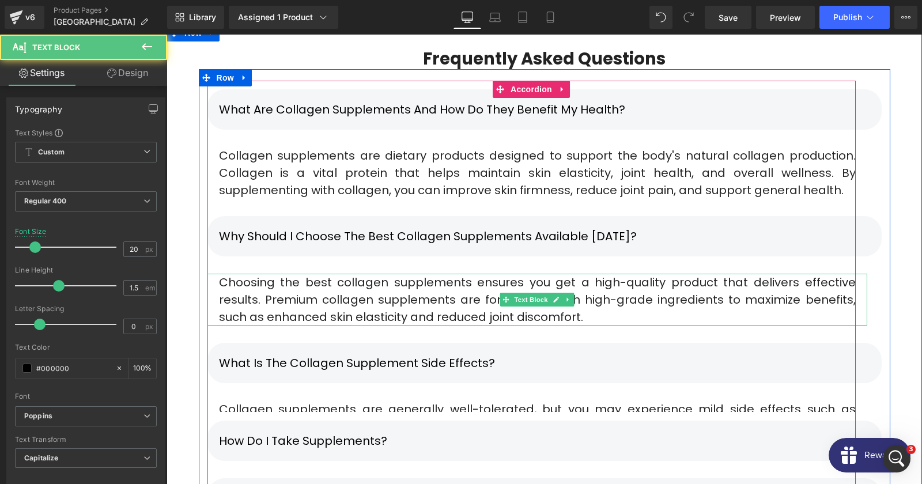
click at [612, 274] on div "Choosing the best collagen supplements ensures you get a high-quality product t…" at bounding box center [537, 300] width 660 height 52
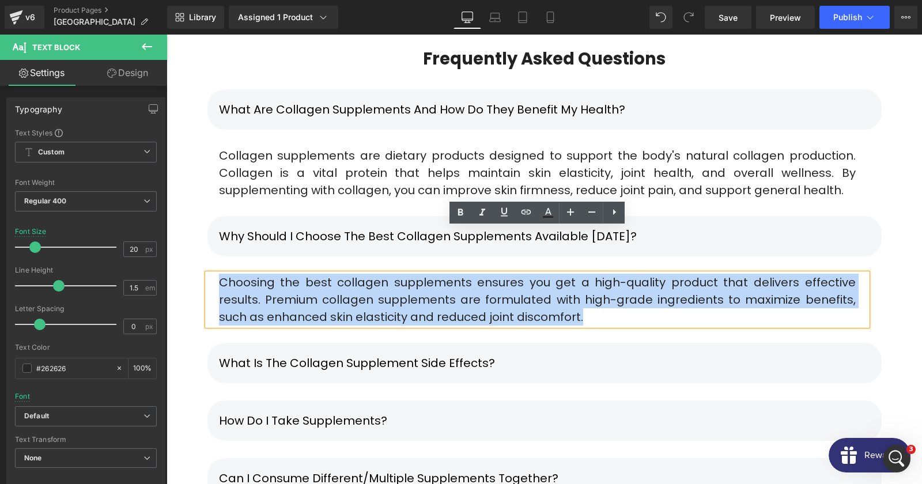
drag, startPoint x: 612, startPoint y: 268, endPoint x: 115, endPoint y: 213, distance: 500.4
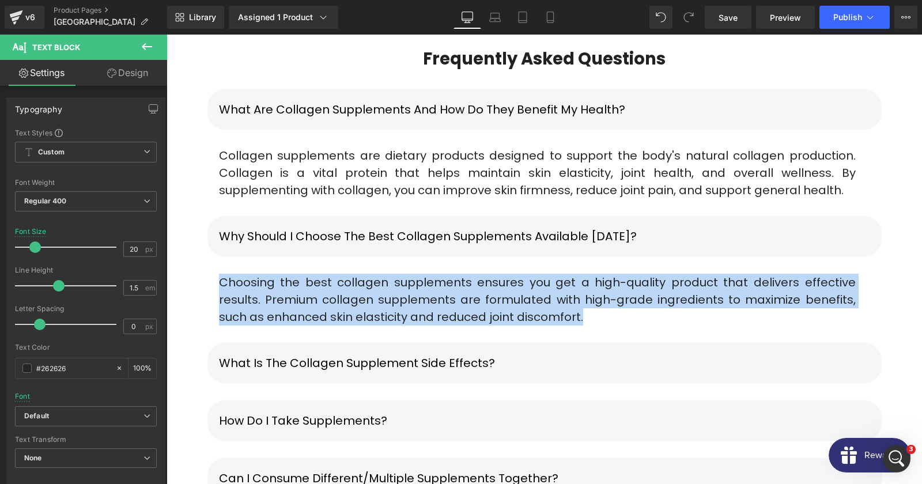
copy div "Choosing the best collagen supplements ensures you get a high-quality product t…"
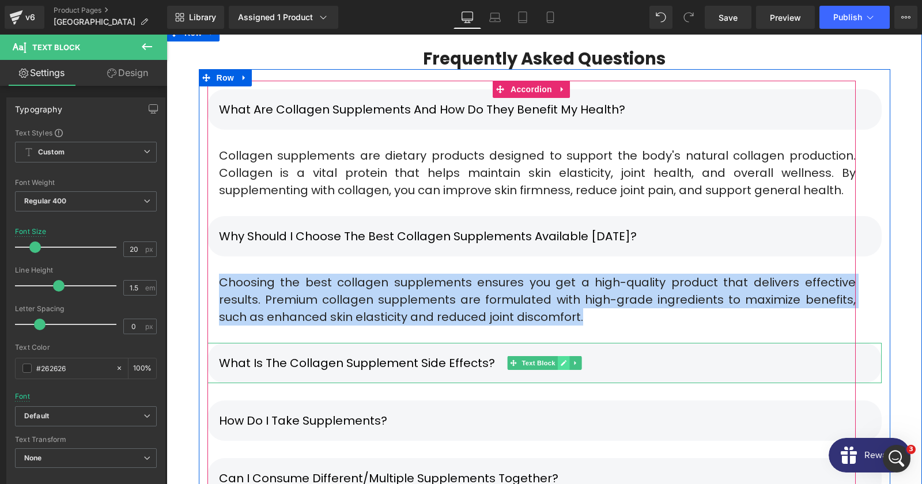
click at [564, 360] on icon at bounding box center [564, 363] width 6 height 6
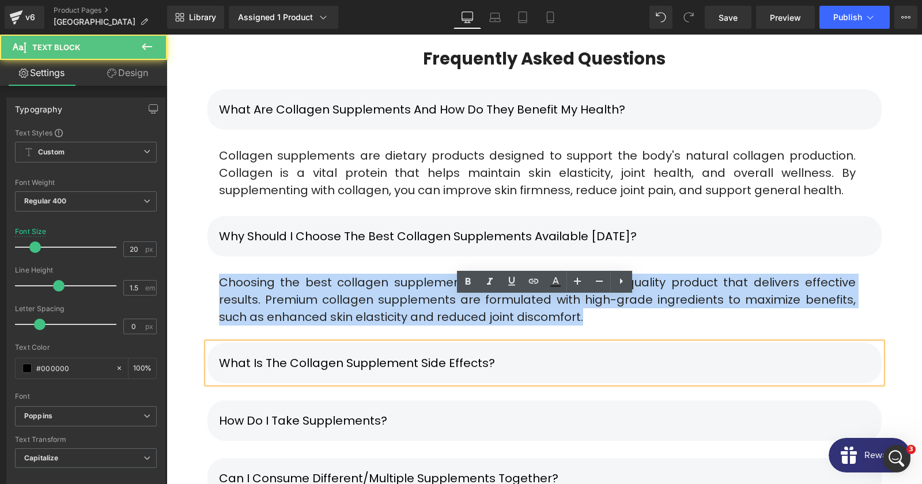
click at [499, 354] on p "What is the Collagen Supplement Side Effects?" at bounding box center [544, 362] width 651 height 17
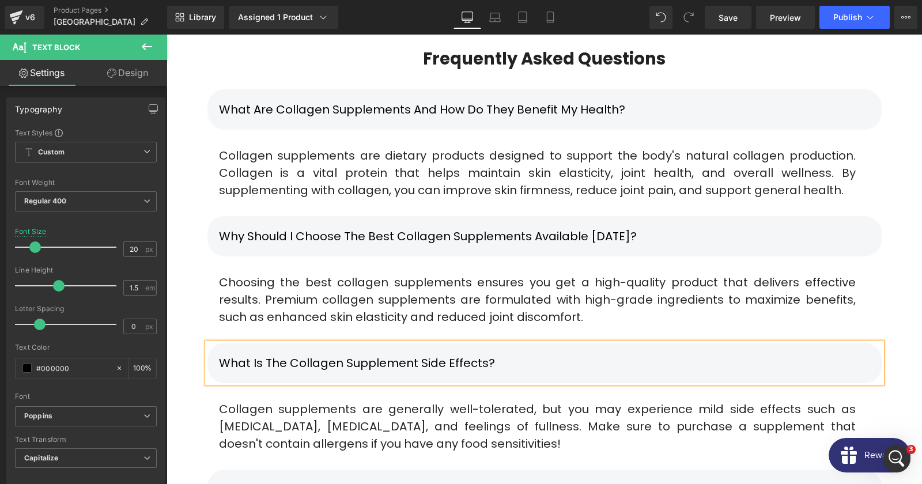
click at [349, 401] on p "Collagen supplements are generally well-tolerated, but you may experience mild …" at bounding box center [537, 427] width 637 height 52
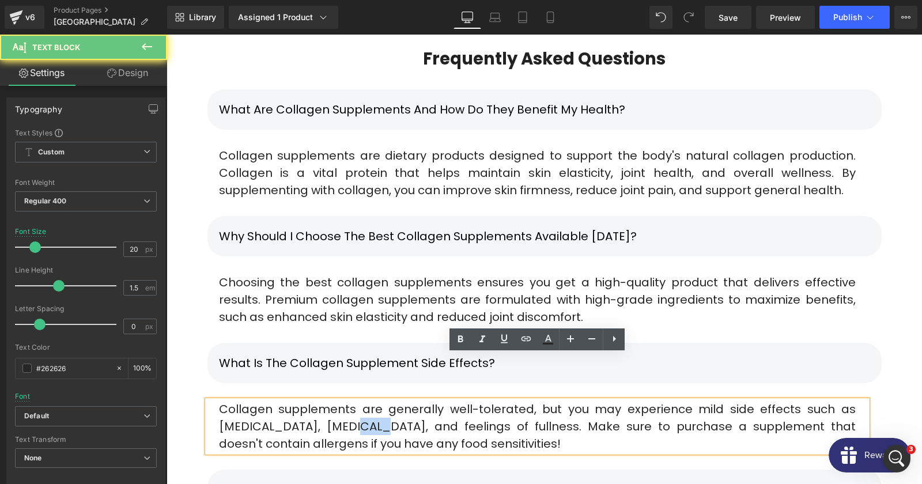
click at [349, 401] on p "Collagen supplements are generally well-tolerated, but you may experience mild …" at bounding box center [537, 427] width 637 height 52
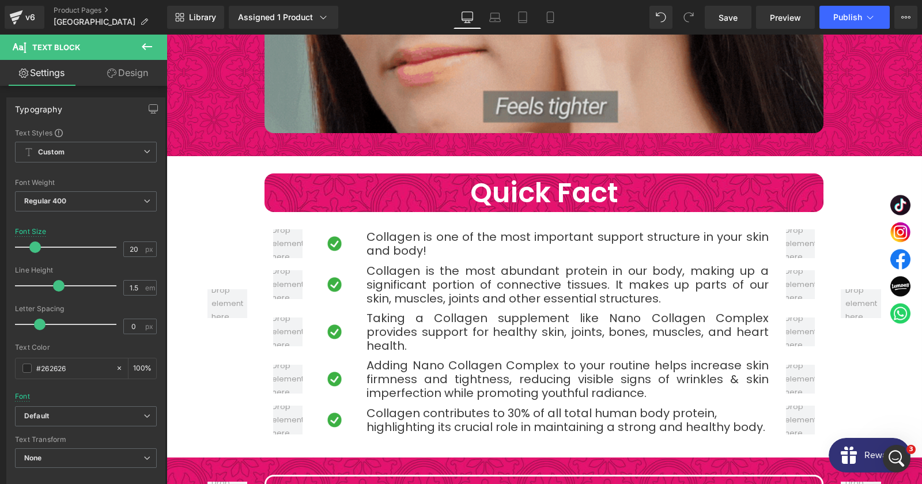
scroll to position [1630, 0]
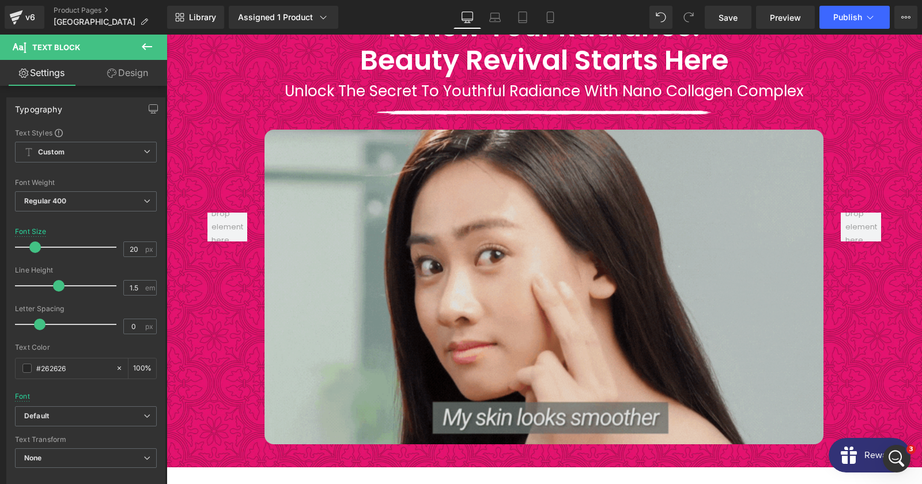
click at [505, 283] on img at bounding box center [544, 287] width 559 height 315
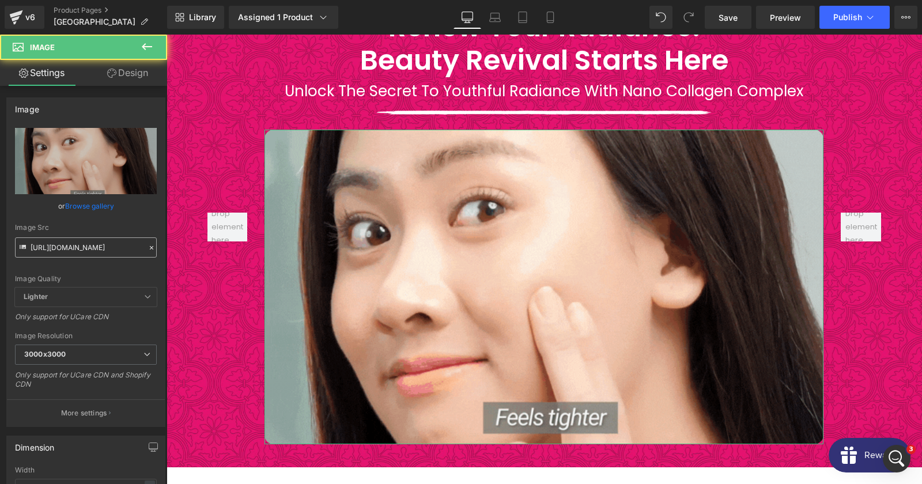
click at [95, 242] on input "[URL][DOMAIN_NAME]" at bounding box center [86, 247] width 142 height 20
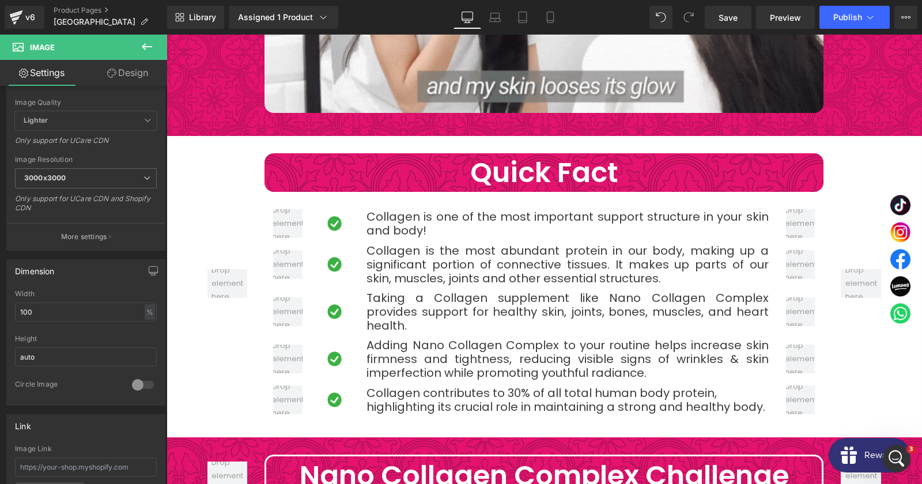
scroll to position [2003, 0]
